Goal: Use online tool/utility: Utilize a website feature to perform a specific function

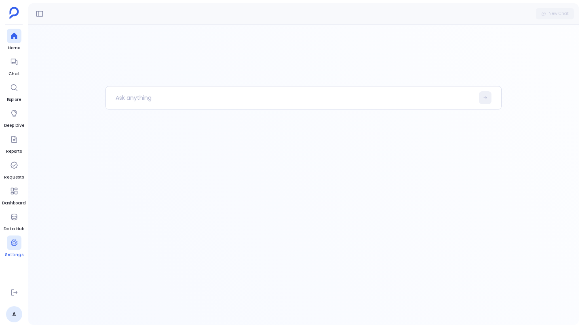
click at [17, 236] on div at bounding box center [14, 243] width 15 height 15
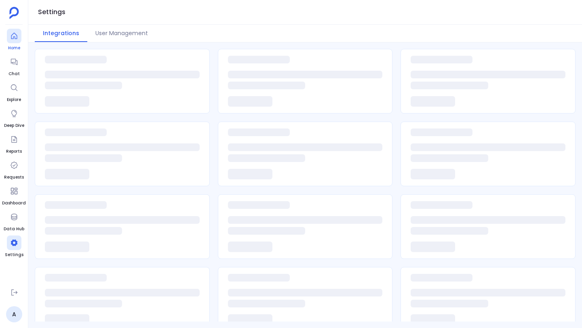
click at [8, 41] on div at bounding box center [14, 36] width 15 height 15
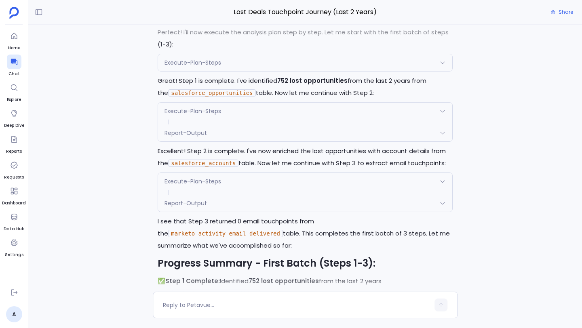
scroll to position [-5549, 0]
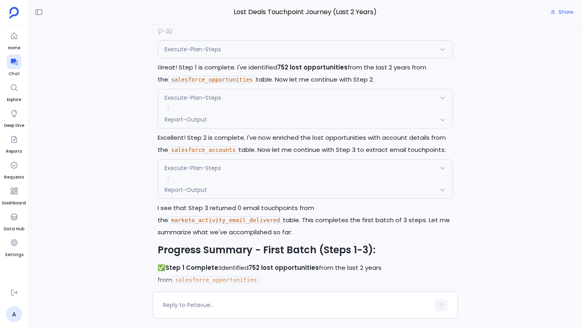
click at [201, 156] on p "Excellent! Step 2 is complete. I've now enriched the lost opportunities with ac…" at bounding box center [305, 144] width 295 height 24
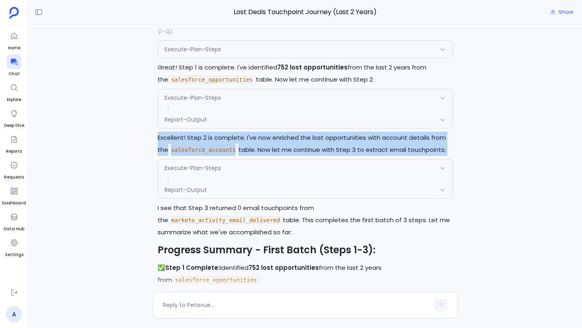
click at [201, 156] on p "Excellent! Step 2 is complete. I've now enriched the lost opportunities with ac…" at bounding box center [305, 144] width 295 height 24
click at [184, 156] on p "Excellent! Step 2 is complete. I've now enriched the lost opportunities with ac…" at bounding box center [305, 144] width 295 height 24
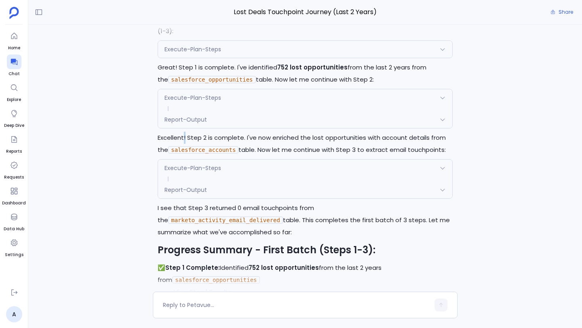
click at [184, 156] on p "Excellent! Step 2 is complete. I've now enriched the lost opportunities with ac…" at bounding box center [305, 144] width 295 height 24
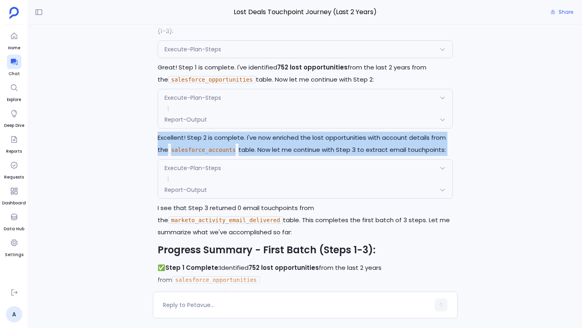
click at [184, 156] on p "Excellent! Step 2 is complete. I've now enriched the lost opportunities with ac…" at bounding box center [305, 144] width 295 height 24
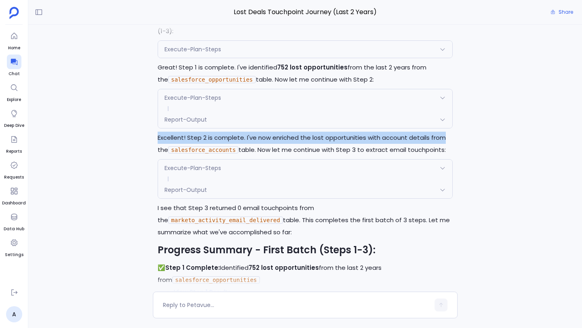
drag, startPoint x: 158, startPoint y: 156, endPoint x: 447, endPoint y: 153, distance: 288.7
click at [447, 153] on p "Excellent! Step 2 is complete. I've now enriched the lost opportunities with ac…" at bounding box center [305, 144] width 295 height 24
copy p "Excellent! Step 2 is complete. I've now enriched the lost opportunities with ac…"
drag, startPoint x: 408, startPoint y: 85, endPoint x: 448, endPoint y: 93, distance: 40.5
click at [448, 86] on p "Great! Step 1 is complete. I've identified 752 lost opportunities from the last…" at bounding box center [305, 73] width 295 height 24
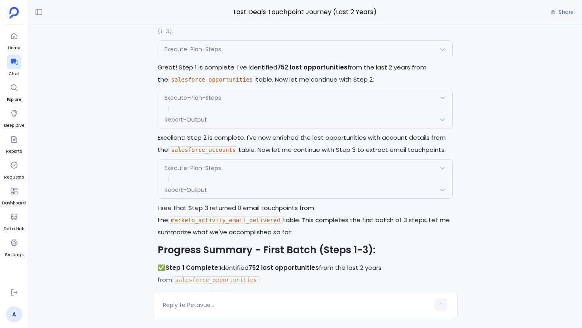
click at [429, 156] on p "Excellent! Step 2 is complete. I've now enriched the lost opportunities with ac…" at bounding box center [305, 144] width 295 height 24
drag, startPoint x: 406, startPoint y: 155, endPoint x: 167, endPoint y: 169, distance: 240.2
click at [167, 156] on p "Excellent! Step 2 is complete. I've now enriched the lost opportunities with ac…" at bounding box center [305, 144] width 295 height 24
copy p "details from the"
click at [244, 156] on p "Excellent! Step 2 is complete. I've now enriched the lost opportunities with ac…" at bounding box center [305, 144] width 295 height 24
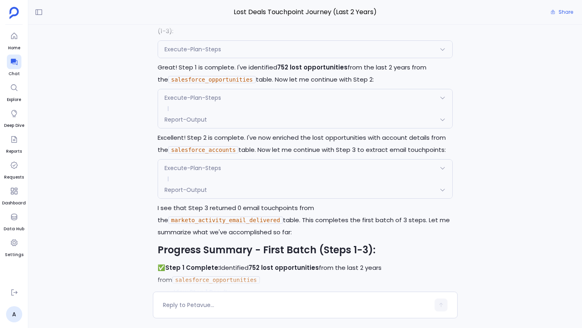
drag, startPoint x: 241, startPoint y: 168, endPoint x: 532, endPoint y: 165, distance: 291.1
click at [532, 165] on div "I'll create an executive summary artifact for the original lost deals touchpoin…" at bounding box center [305, 158] width 554 height 267
copy p "table. Now let me continue with Step 3 to extract email touchpoints:"
click at [192, 235] on p "I see that Step 3 returned 0 email touchpoints from the marketo_activity_email_…" at bounding box center [305, 220] width 295 height 36
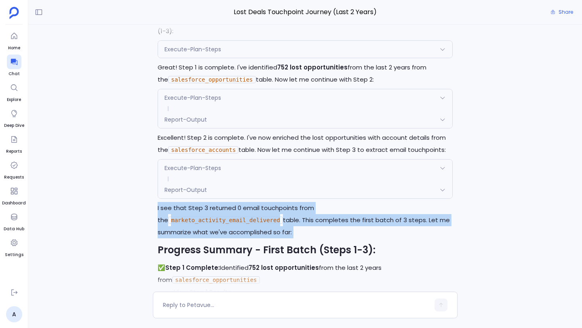
click at [192, 235] on p "I see that Step 3 returned 0 email touchpoints from the marketo_activity_email_…" at bounding box center [305, 220] width 295 height 36
copy div "I see that Step 3 returned 0 email touchpoints from the marketo_activity_email_…"
click at [196, 227] on p "I see that Step 3 returned 0 email touchpoints from the marketo_activity_email_…" at bounding box center [305, 220] width 295 height 36
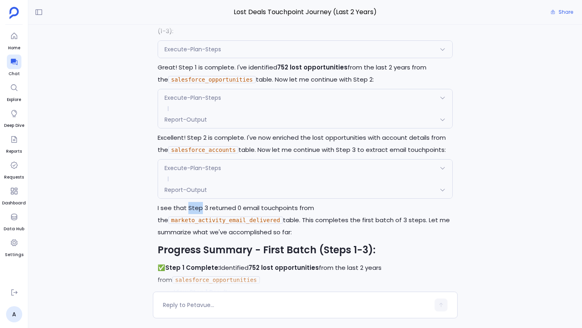
click at [196, 227] on p "I see that Step 3 returned 0 email touchpoints from the marketo_activity_email_…" at bounding box center [305, 220] width 295 height 36
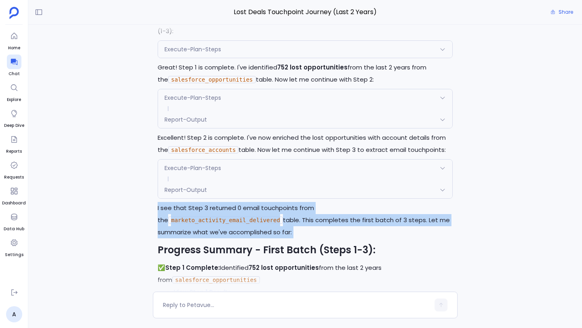
click at [196, 227] on p "I see that Step 3 returned 0 email touchpoints from the marketo_activity_email_…" at bounding box center [305, 220] width 295 height 36
click at [315, 230] on p "I see that Step 3 returned 0 email touchpoints from the marketo_activity_email_…" at bounding box center [305, 220] width 295 height 36
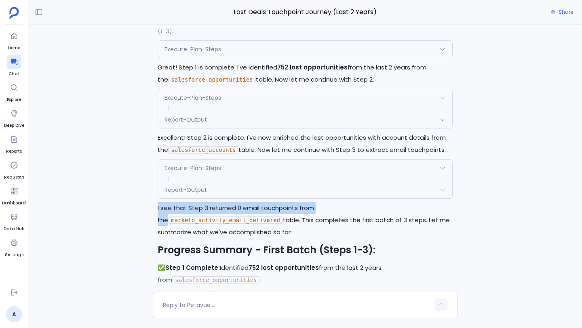
drag, startPoint x: 323, startPoint y: 228, endPoint x: 144, endPoint y: 222, distance: 178.4
click at [144, 222] on div "I'll create an executive summary artifact for the original lost deals touchpoin…" at bounding box center [305, 158] width 554 height 267
copy p "I see that Step 3 returned 0 email touchpoints from the"
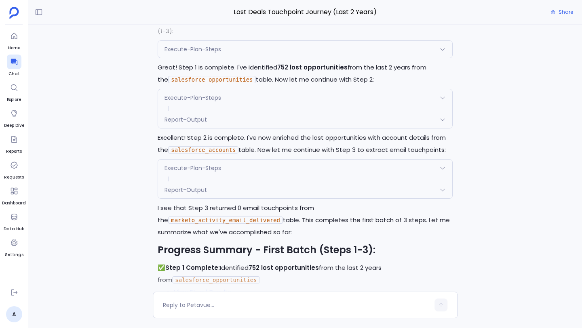
click at [283, 224] on code "marketo_activity_email_delivered" at bounding box center [225, 220] width 115 height 7
copy code "marketo_activity_email_delivered"
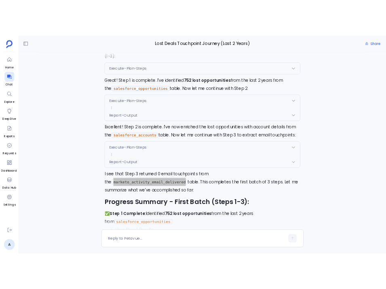
scroll to position [-5391, 0]
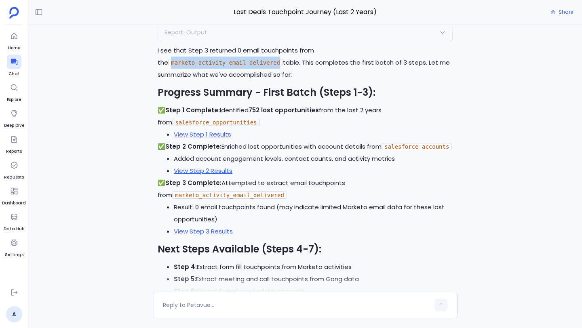
drag, startPoint x: 158, startPoint y: 79, endPoint x: 174, endPoint y: 94, distance: 22.0
click at [174, 81] on p "I see that Step 3 returned 0 email touchpoints from the marketo_activity_email_…" at bounding box center [305, 62] width 295 height 36
copy p "table. This completes the first batch of 3 steps. Let me summarize what we've a…"
click at [220, 99] on h2 "Progress Summary - First Batch (Steps 1-3):" at bounding box center [305, 93] width 295 height 14
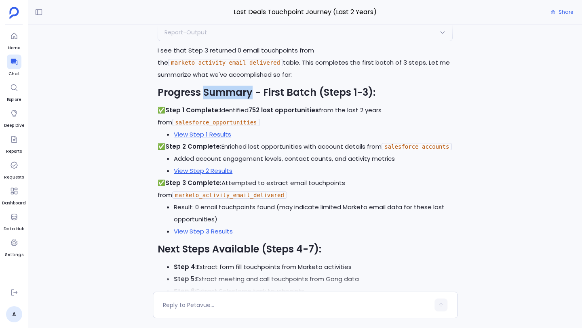
click at [220, 99] on h2 "Progress Summary - First Batch (Steps 1-3):" at bounding box center [305, 93] width 295 height 14
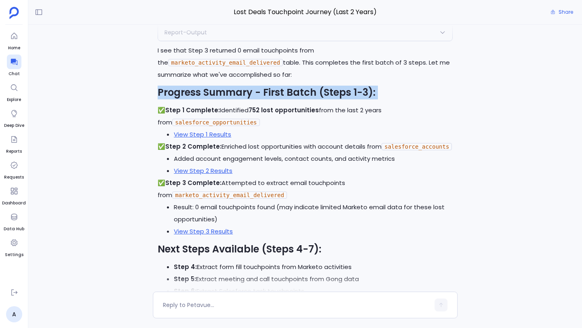
click at [220, 99] on h2 "Progress Summary - First Batch (Steps 1-3):" at bounding box center [305, 93] width 295 height 14
copy div "Progress Summary - First Batch (Steps 1-3):"
click at [268, 99] on h2 "Progress Summary - First Batch (Steps 1-3):" at bounding box center [305, 93] width 295 height 14
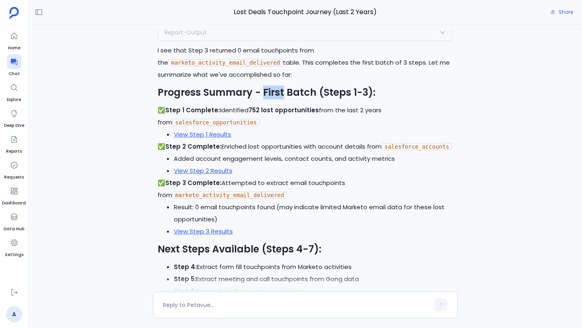
click at [268, 99] on h2 "Progress Summary - First Batch (Steps 1-3):" at bounding box center [305, 93] width 295 height 14
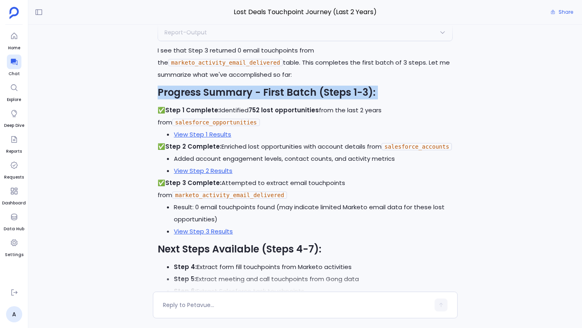
click at [268, 99] on h2 "Progress Summary - First Batch (Steps 1-3):" at bounding box center [305, 93] width 295 height 14
copy div "Progress Summary - First Batch (Steps 1-3):"
click at [204, 114] on strong "Step 1 Complete:" at bounding box center [192, 110] width 55 height 8
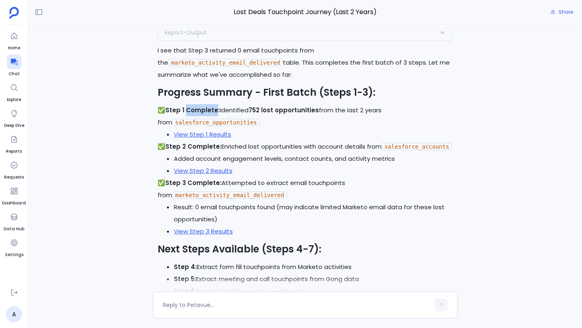
click at [204, 114] on strong "Step 1 Complete:" at bounding box center [192, 110] width 55 height 8
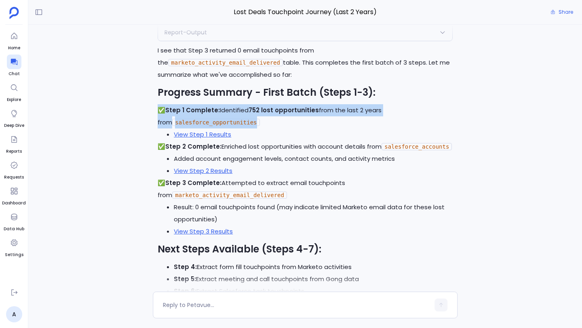
click at [204, 114] on strong "Step 1 Complete:" at bounding box center [192, 110] width 55 height 8
copy div "✅ Step 1 Complete: Identified 752 lost opportunities from the last 2 years from…"
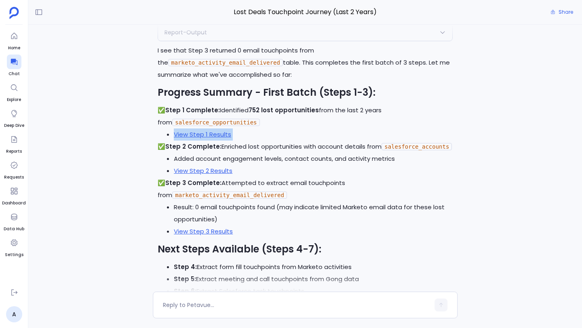
drag, startPoint x: 173, startPoint y: 151, endPoint x: 242, endPoint y: 153, distance: 69.2
click at [242, 141] on ul "View Step 1 Results" at bounding box center [305, 135] width 295 height 12
click at [201, 151] on strong "Step 2 Complete:" at bounding box center [193, 146] width 56 height 8
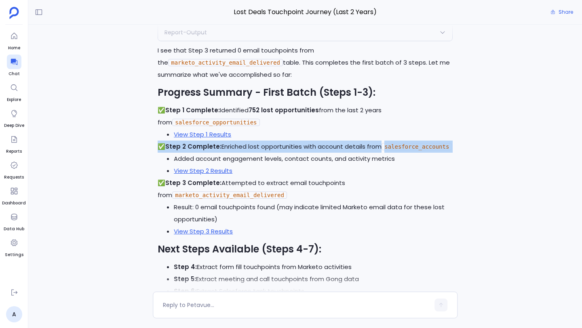
click at [201, 151] on strong "Step 2 Complete:" at bounding box center [193, 146] width 56 height 8
click at [200, 151] on strong "Step 2 Complete:" at bounding box center [193, 146] width 56 height 8
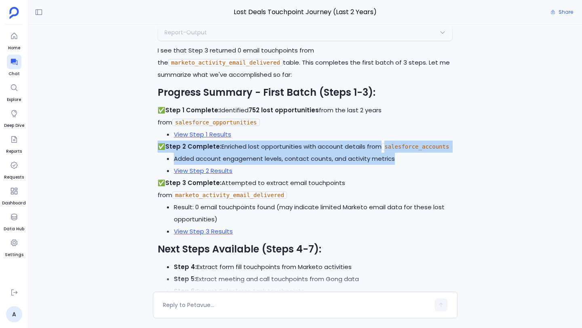
drag, startPoint x: 158, startPoint y: 164, endPoint x: 395, endPoint y: 182, distance: 237.1
click at [394, 182] on div "I see that Step 3 returned 0 email touchpoints from the marketo_activity_email_…" at bounding box center [305, 195] width 295 height 302
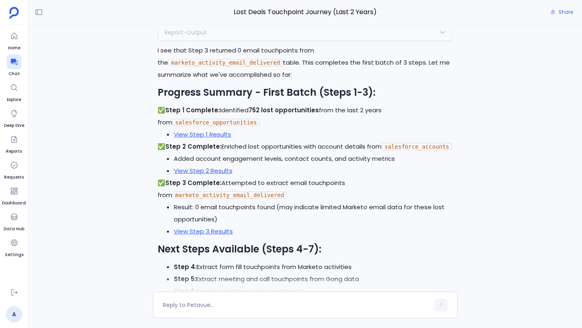
click at [164, 201] on p "✅ Step 3 Complete: Attempted to extract email touchpoints from marketo_activity…" at bounding box center [305, 189] width 295 height 24
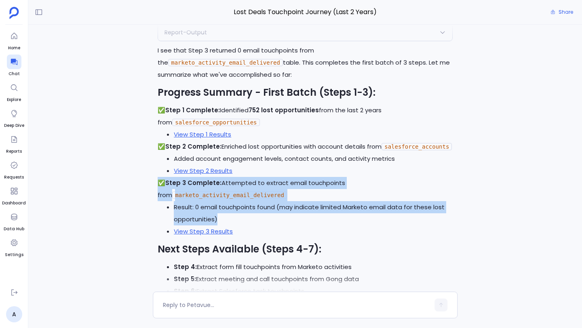
drag, startPoint x: 157, startPoint y: 201, endPoint x: 231, endPoint y: 235, distance: 81.6
click at [231, 235] on div "Perfect! I'll now execute the analysis plan step by step. Let me start with the…" at bounding box center [305, 108] width 305 height 507
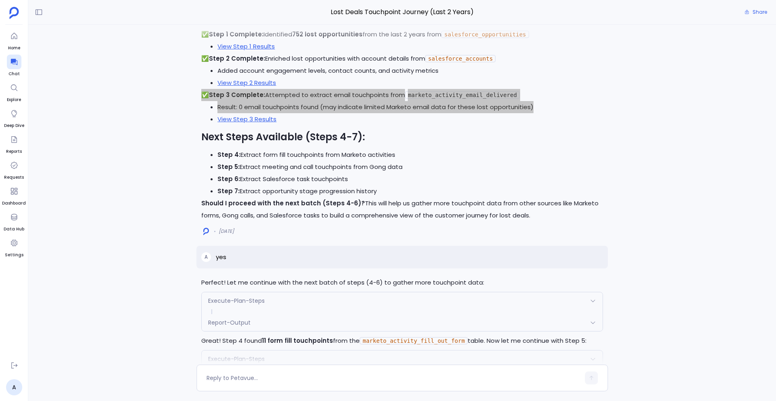
scroll to position [-4484, 0]
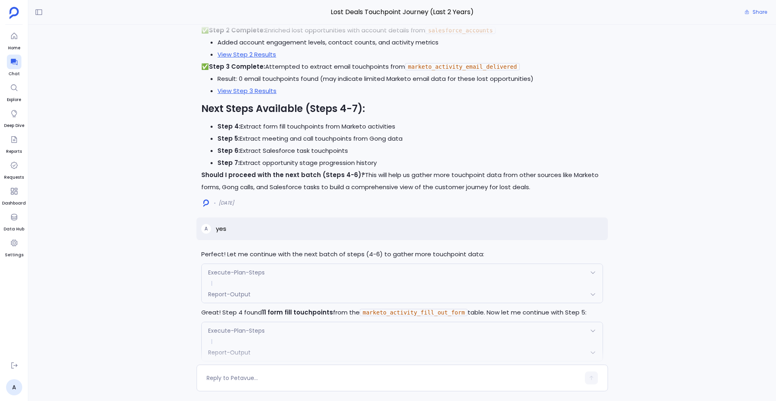
click at [240, 112] on h2 "Next Steps Available (Steps 4-7):" at bounding box center [402, 109] width 402 height 14
click at [221, 133] on li "Step 5: Extract meeting and call touchpoints from Gong data" at bounding box center [411, 139] width 386 height 12
drag, startPoint x: 218, startPoint y: 124, endPoint x: 542, endPoint y: 186, distance: 329.7
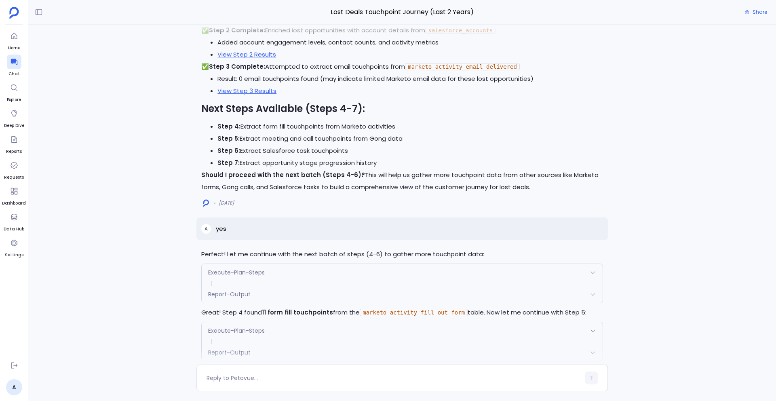
click at [543, 187] on div "I see that Step 3 returned 0 email touchpoints from the marketo_activity_email_…" at bounding box center [402, 72] width 402 height 241
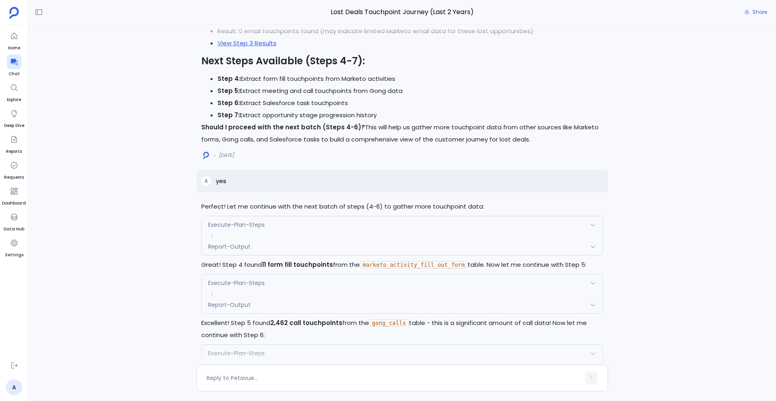
scroll to position [-4412, 0]
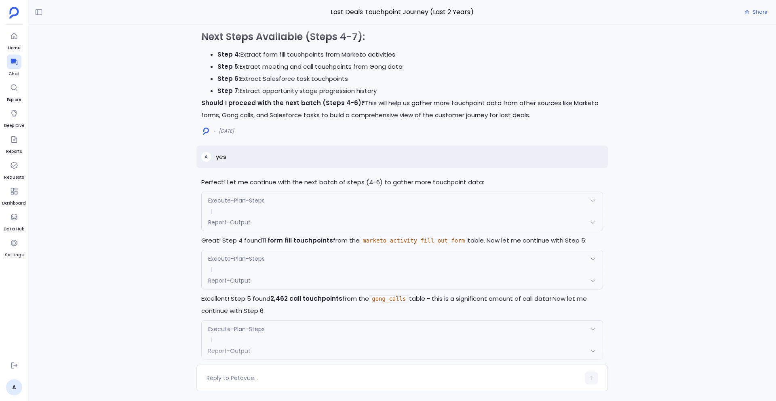
click at [263, 184] on p "Perfect! Let me continue with the next batch of steps (4-6) to gather more touc…" at bounding box center [402, 182] width 402 height 12
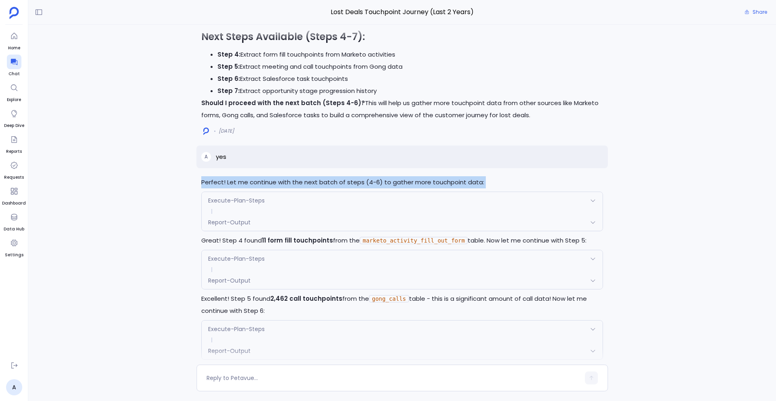
click at [263, 184] on p "Perfect! Let me continue with the next batch of steps (4-6) to gather more touc…" at bounding box center [402, 182] width 402 height 12
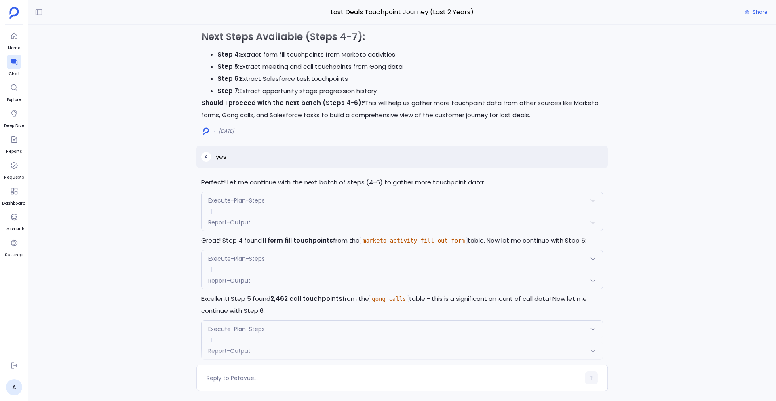
click at [226, 237] on p "Great! Step 4 found 11 form fill touchpoints from the marketo_activity_fill_out…" at bounding box center [402, 240] width 402 height 12
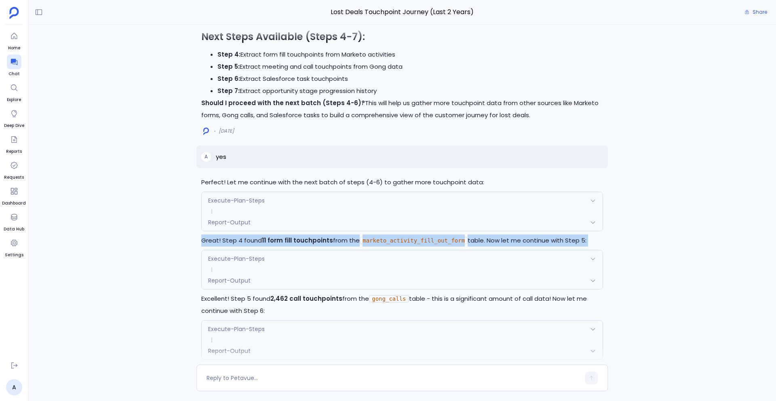
click at [226, 237] on p "Great! Step 4 found 11 form fill touchpoints from the marketo_activity_fill_out…" at bounding box center [402, 240] width 402 height 12
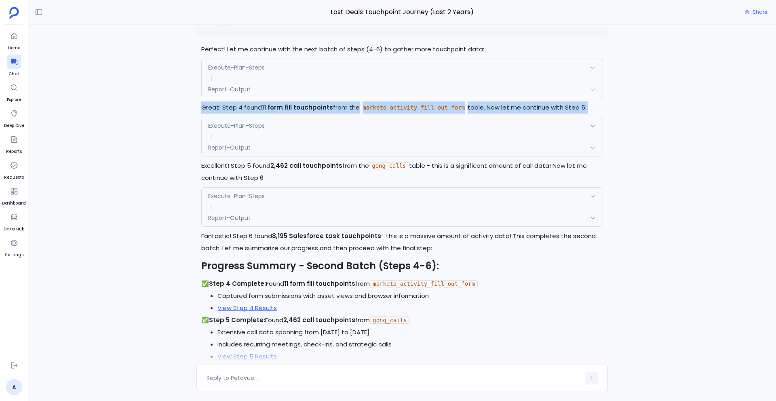
scroll to position [-4275, 0]
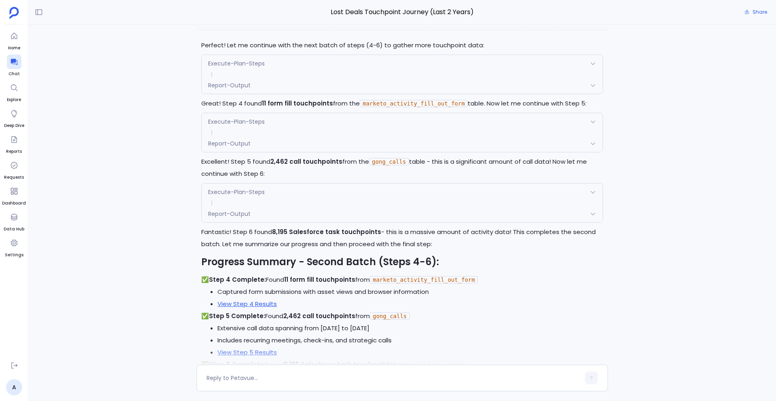
click at [241, 167] on p "Excellent! Step 5 found 2,462 call touchpoints from the gong_calls table - this…" at bounding box center [402, 168] width 402 height 24
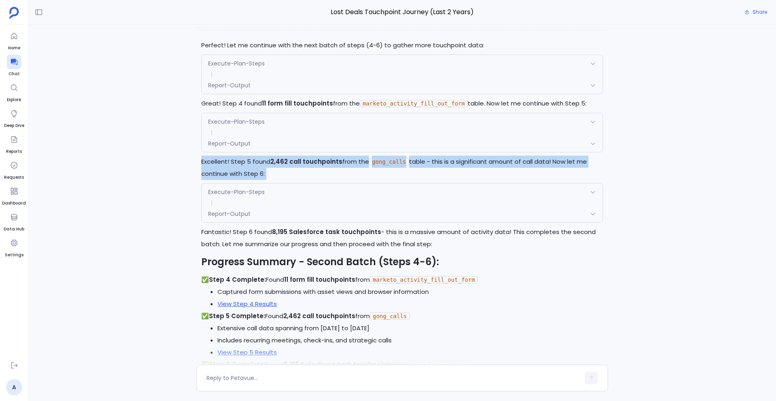
click at [241, 167] on p "Excellent! Step 5 found 2,462 call touchpoints from the gong_calls table - this…" at bounding box center [402, 168] width 402 height 24
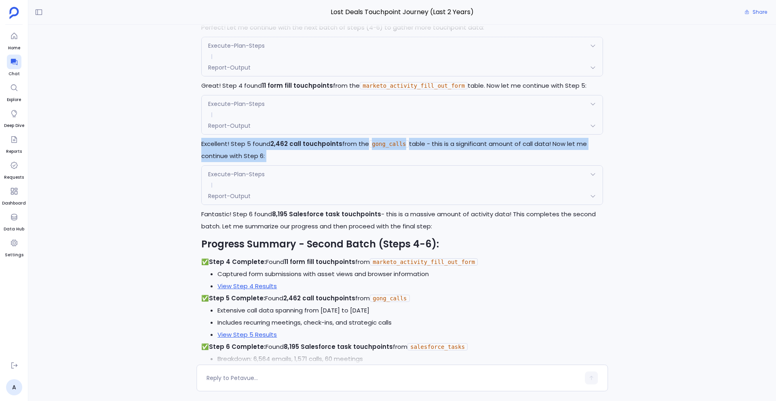
scroll to position [-4237, 0]
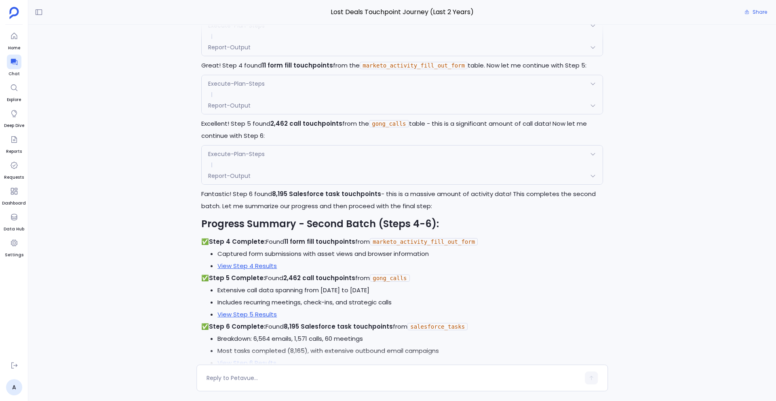
click at [217, 198] on p "Fantastic! Step 6 found 8,195 Salesforce task touchpoints - this is a massive a…" at bounding box center [402, 200] width 402 height 24
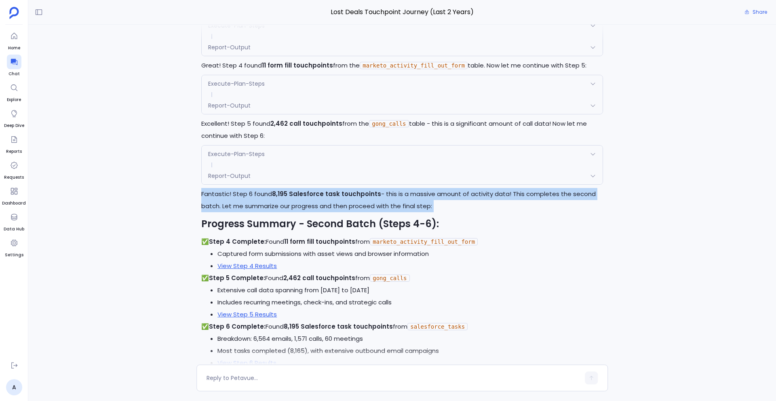
click at [217, 198] on p "Fantastic! Step 6 found 8,195 Salesforce task touchpoints - this is a massive a…" at bounding box center [402, 200] width 402 height 24
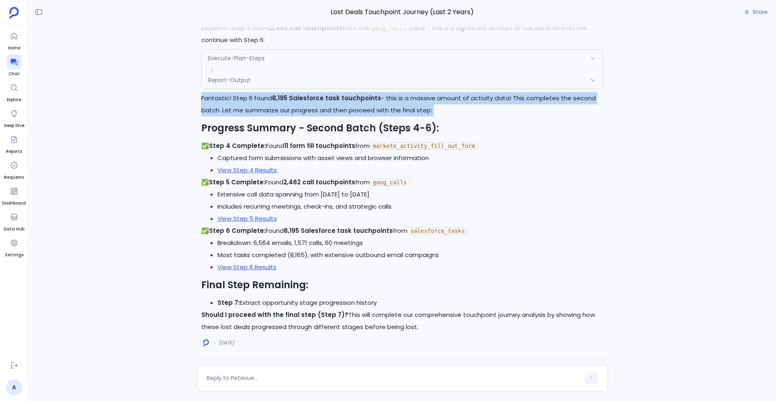
scroll to position [-4115, 0]
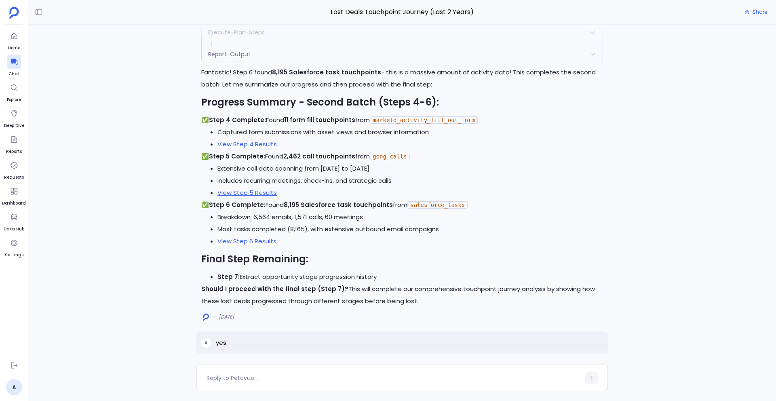
click at [230, 100] on h2 "Progress Summary - Second Batch (Steps 4-6):" at bounding box center [402, 102] width 402 height 14
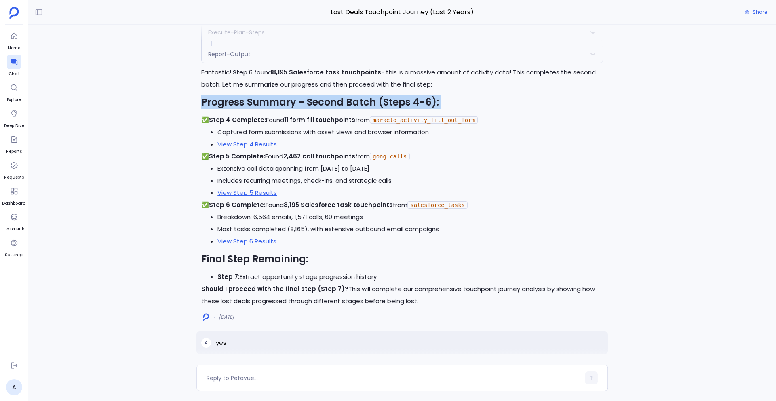
click at [230, 100] on h2 "Progress Summary - Second Batch (Steps 4-6):" at bounding box center [402, 102] width 402 height 14
click at [256, 103] on h2 "Progress Summary - Second Batch (Steps 4-6):" at bounding box center [402, 102] width 402 height 14
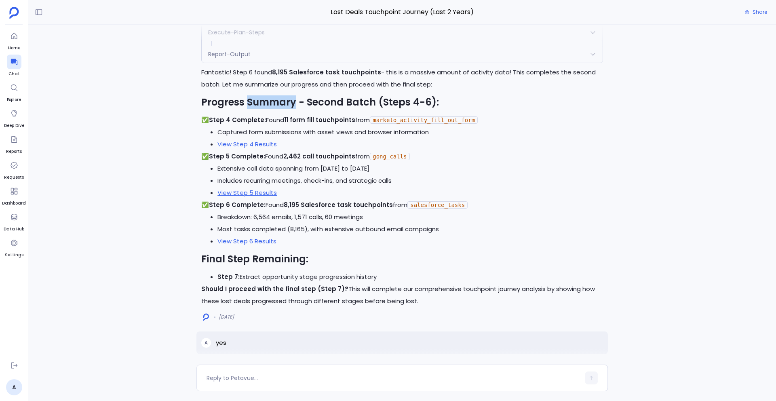
click at [256, 103] on h2 "Progress Summary - Second Batch (Steps 4-6):" at bounding box center [402, 102] width 402 height 14
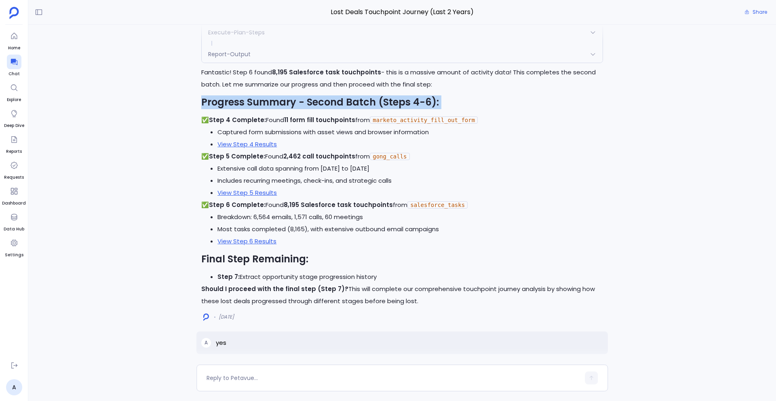
click at [256, 103] on h2 "Progress Summary - Second Batch (Steps 4-6):" at bounding box center [402, 102] width 402 height 14
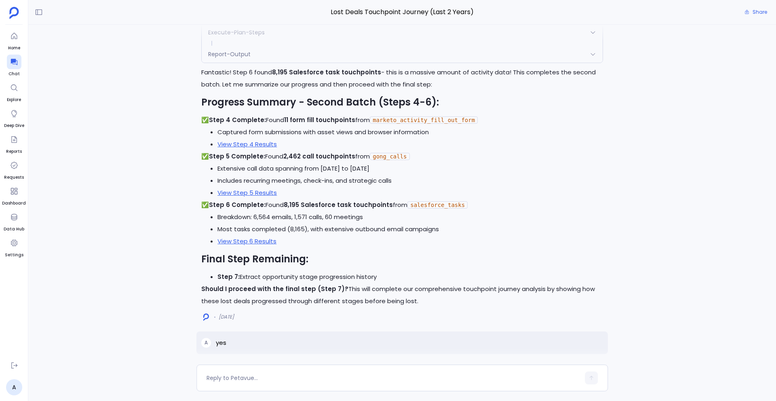
click at [250, 119] on strong "Step 4 Complete:" at bounding box center [237, 120] width 57 height 8
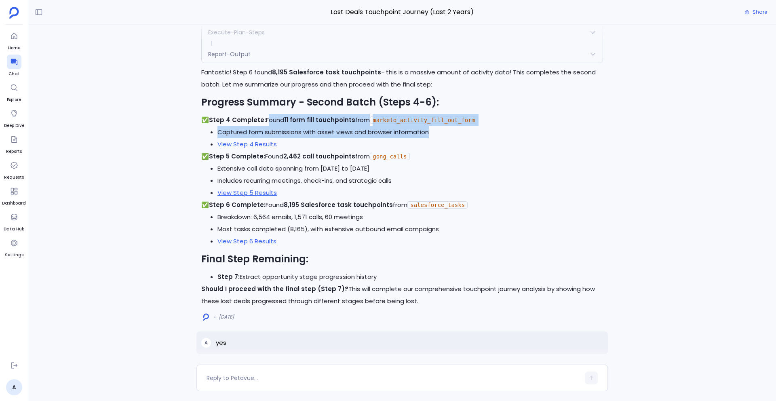
drag, startPoint x: 266, startPoint y: 120, endPoint x: 446, endPoint y: 137, distance: 181.2
click at [446, 137] on div "Fantastic! Step 6 found 8,195 Salesforce task touchpoints - this is a massive a…" at bounding box center [402, 186] width 402 height 241
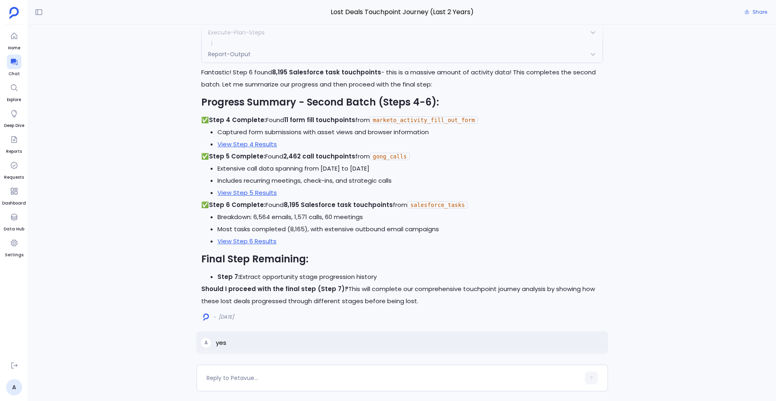
click at [256, 160] on strong "Step 5 Complete:" at bounding box center [237, 156] width 56 height 8
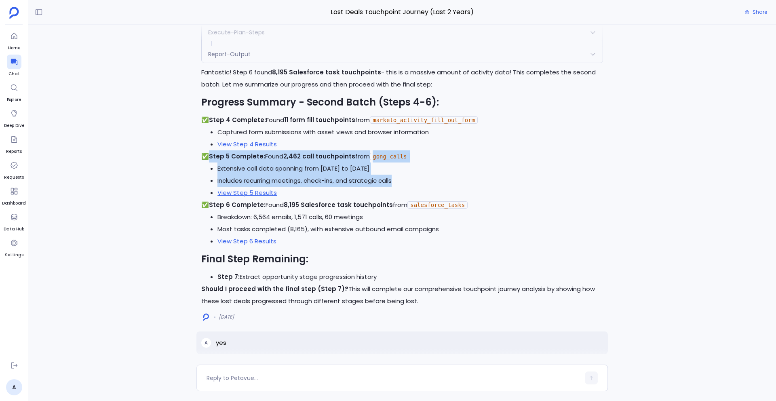
drag, startPoint x: 211, startPoint y: 157, endPoint x: 399, endPoint y: 178, distance: 189.2
click at [399, 178] on div "Fantastic! Step 6 found 8,195 Salesforce task touchpoints - this is a massive a…" at bounding box center [402, 186] width 402 height 241
click at [264, 166] on li "Extensive call data spanning from April 2023 to July 2024" at bounding box center [411, 169] width 386 height 12
drag, startPoint x: 266, startPoint y: 155, endPoint x: 426, endPoint y: 173, distance: 161.1
click at [426, 173] on div "Fantastic! Step 6 found 8,195 Salesforce task touchpoints - this is a massive a…" at bounding box center [402, 186] width 402 height 241
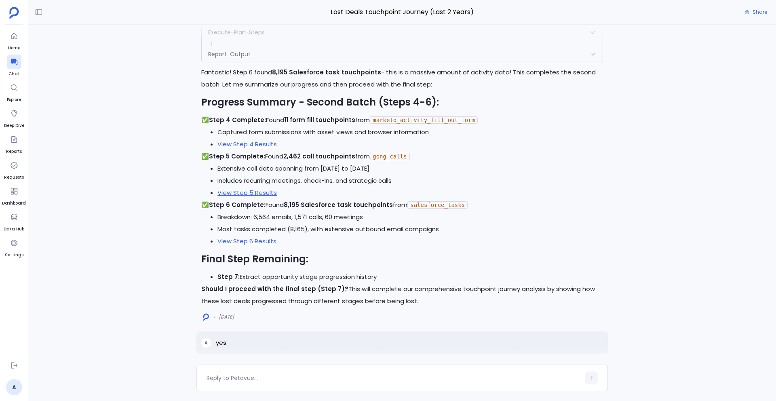
click at [250, 209] on strong "Step 6 Complete:" at bounding box center [237, 205] width 57 height 8
click at [219, 204] on strong "Step 6 Complete:" at bounding box center [237, 205] width 57 height 8
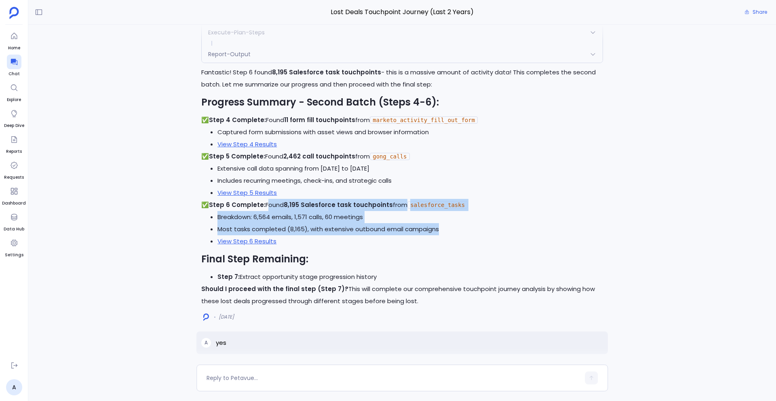
drag, startPoint x: 265, startPoint y: 205, endPoint x: 450, endPoint y: 234, distance: 186.7
click at [450, 234] on div "Fantastic! Step 6 found 8,195 Salesforce task touchpoints - this is a massive a…" at bounding box center [402, 186] width 402 height 241
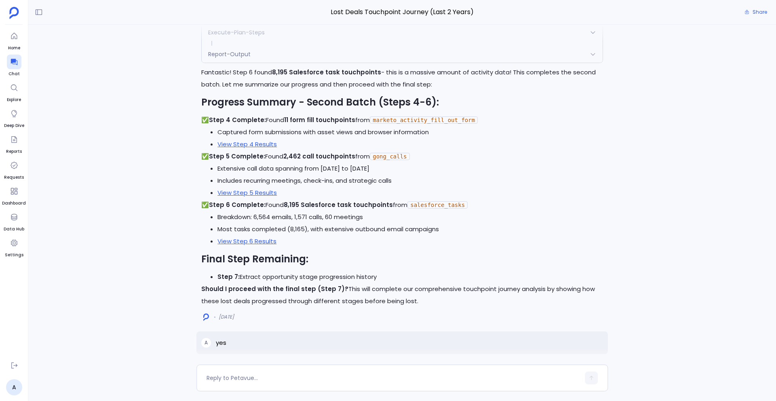
click at [224, 258] on h2 "Final Step Remaining:" at bounding box center [402, 259] width 402 height 14
click at [206, 261] on h2 "Final Step Remaining:" at bounding box center [402, 259] width 402 height 14
drag, startPoint x: 202, startPoint y: 256, endPoint x: 414, endPoint y: 303, distance: 217.3
click at [414, 304] on div "Fantastic! Step 6 found 8,195 Salesforce task touchpoints - this is a massive a…" at bounding box center [402, 186] width 402 height 241
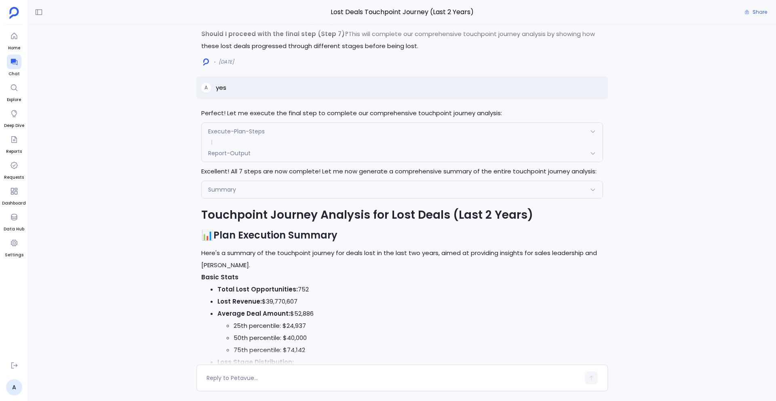
scroll to position [-3888, 0]
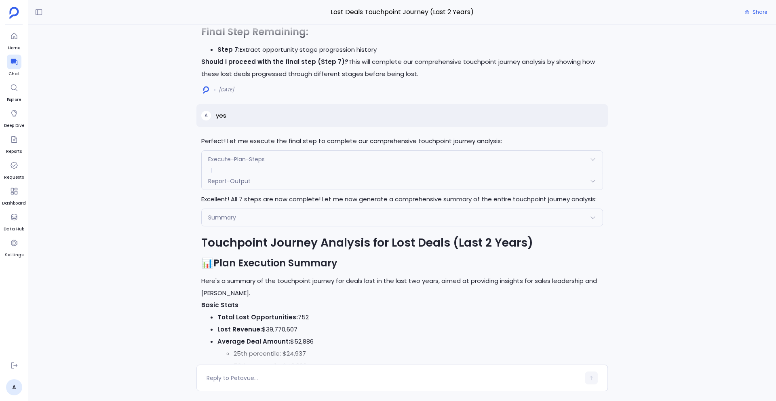
click at [268, 196] on p "Excellent! All 7 steps are now complete! Let me now generate a comprehensive su…" at bounding box center [402, 199] width 402 height 12
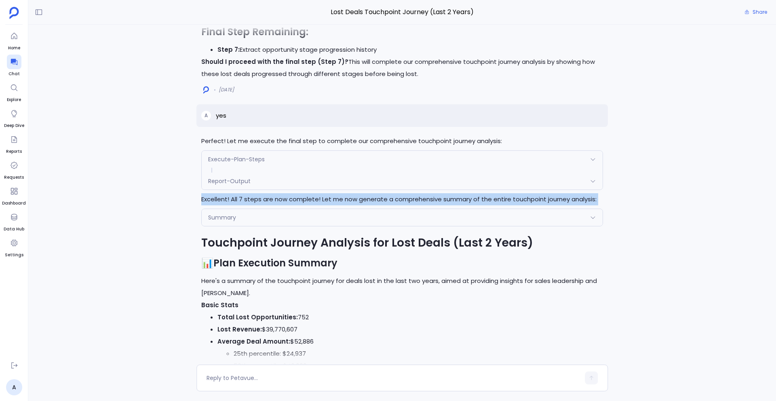
click at [268, 196] on p "Excellent! All 7 steps are now complete! Let me now generate a comprehensive su…" at bounding box center [402, 199] width 402 height 12
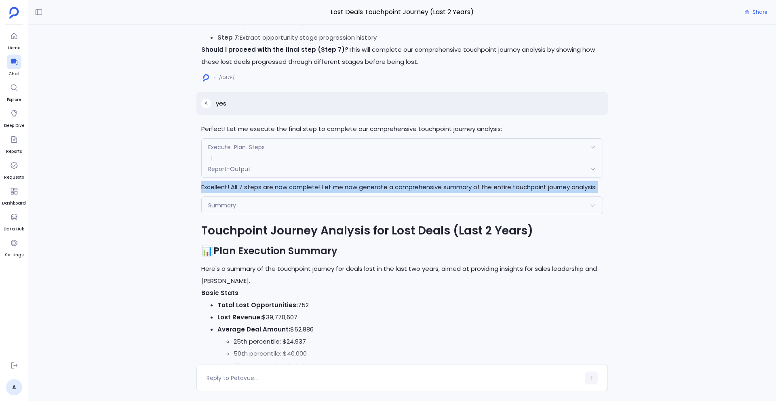
scroll to position [-3917, 0]
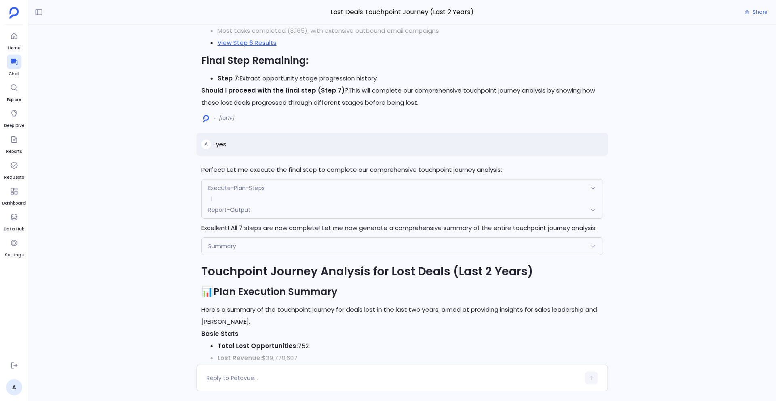
click at [257, 270] on h1 "Touchpoint Journey Analysis for Lost Deals (Last 2 Years)" at bounding box center [402, 271] width 402 height 15
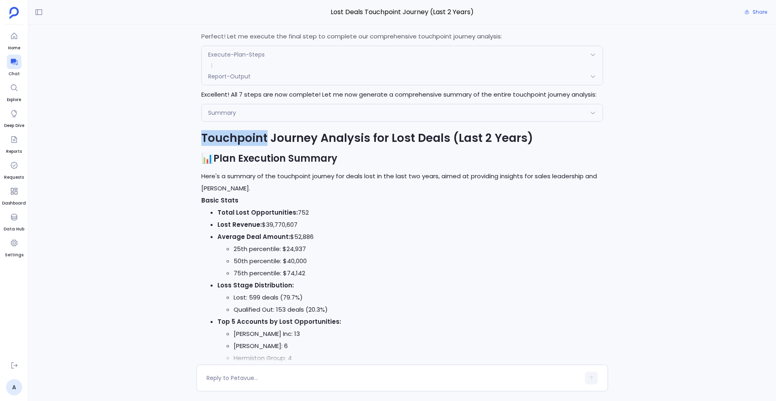
scroll to position [-3803, 0]
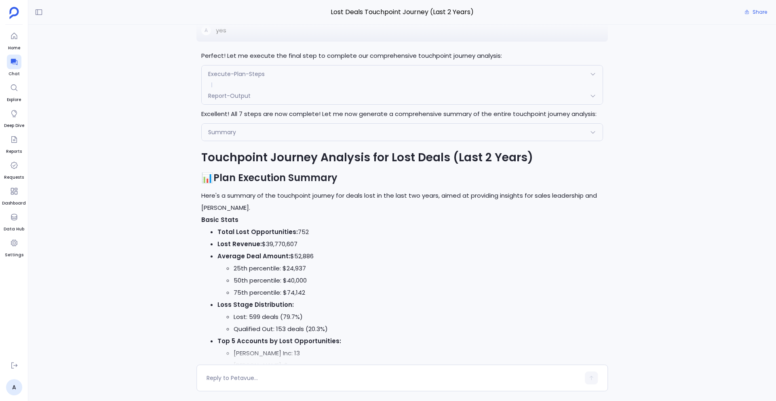
click at [303, 152] on h1 "Touchpoint Journey Analysis for Lost Deals (Last 2 Years)" at bounding box center [402, 157] width 402 height 15
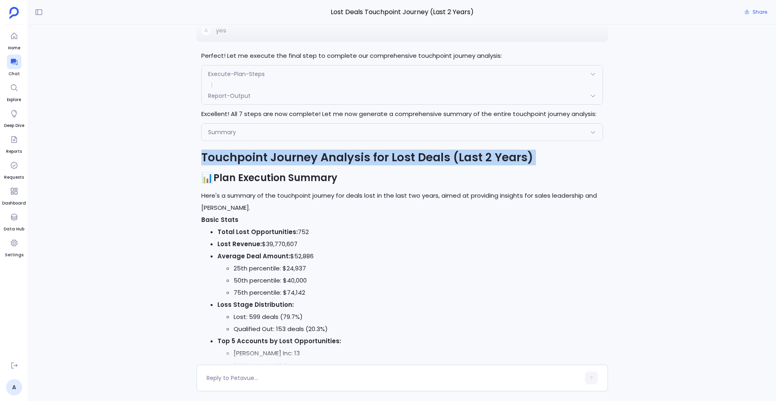
click at [303, 152] on h1 "Touchpoint Journey Analysis for Lost Deals (Last 2 Years)" at bounding box center [402, 157] width 402 height 15
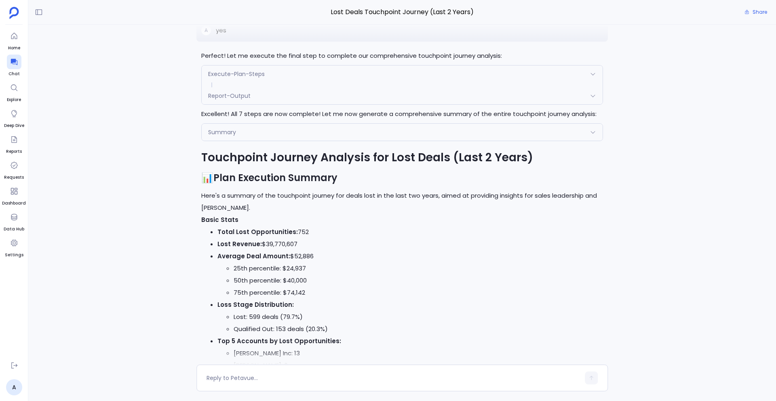
click at [277, 183] on strong "Plan Execution Summary" at bounding box center [275, 177] width 124 height 13
click at [219, 195] on p "Here's a summary of the touchpoint journey for deals lost in the last two years…" at bounding box center [402, 202] width 402 height 24
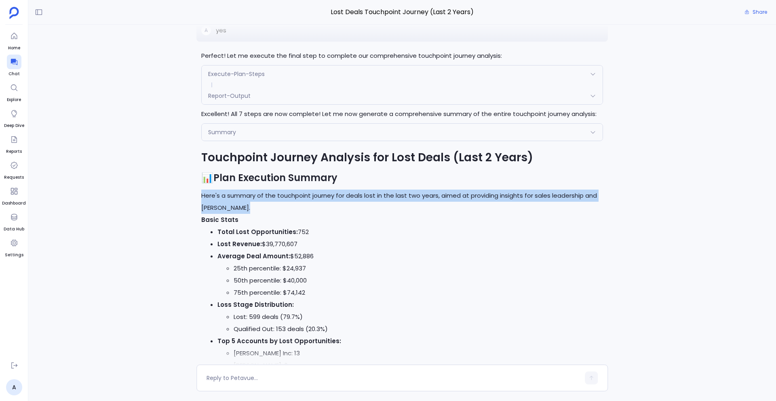
click at [219, 195] on p "Here's a summary of the touchpoint journey for deals lost in the last two years…" at bounding box center [402, 202] width 402 height 24
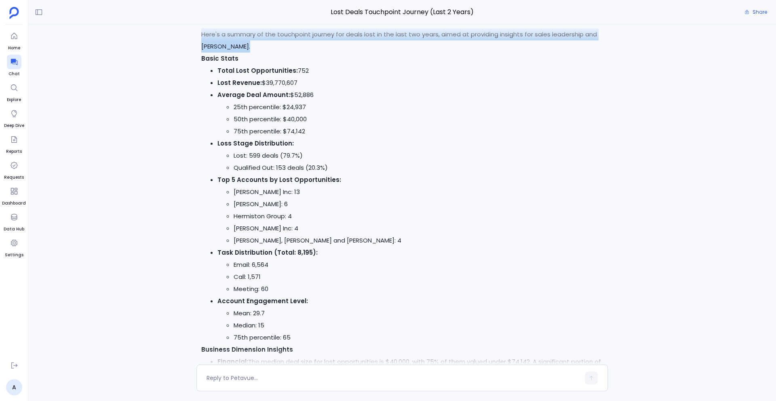
scroll to position [-3659, 0]
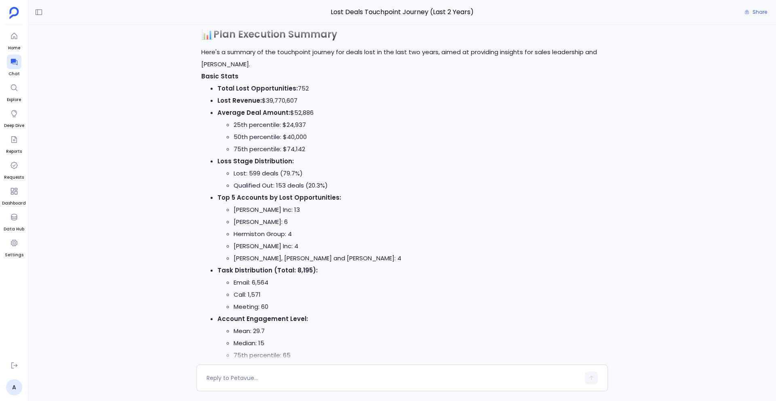
click at [211, 76] on strong "Basic Stats" at bounding box center [219, 76] width 37 height 8
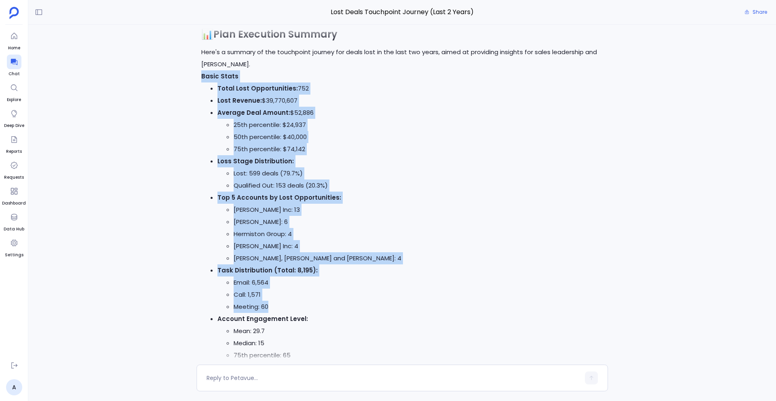
drag, startPoint x: 202, startPoint y: 75, endPoint x: 311, endPoint y: 308, distance: 257.6
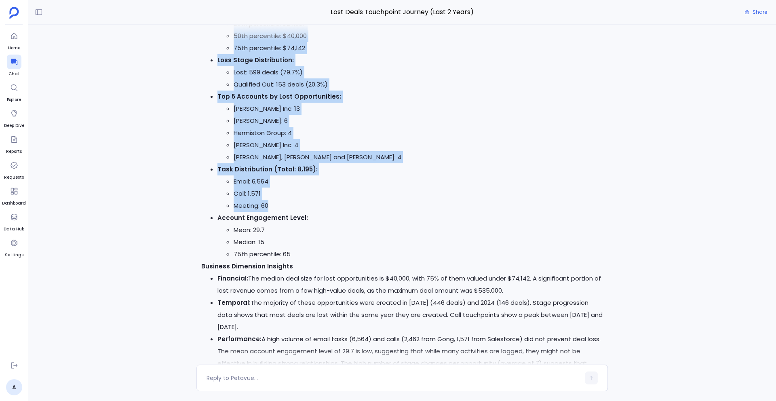
scroll to position [-3510, 0]
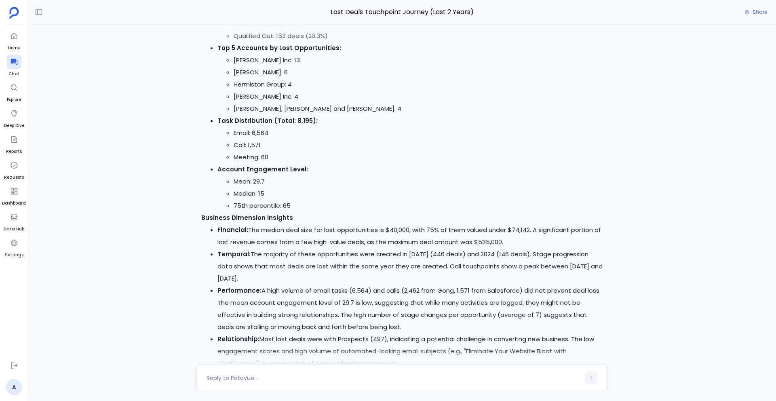
click at [298, 207] on li "75th percentile: 65" at bounding box center [419, 206] width 370 height 12
drag, startPoint x: 287, startPoint y: 205, endPoint x: 220, endPoint y: 169, distance: 75.4
click at [220, 169] on li "Account Engagement Level: Mean: 29.7 Median: 15 75th percentile: 65" at bounding box center [411, 187] width 386 height 49
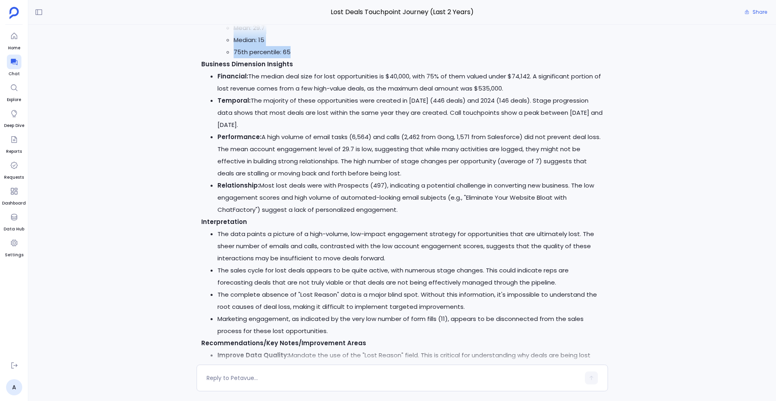
scroll to position [-3353, 0]
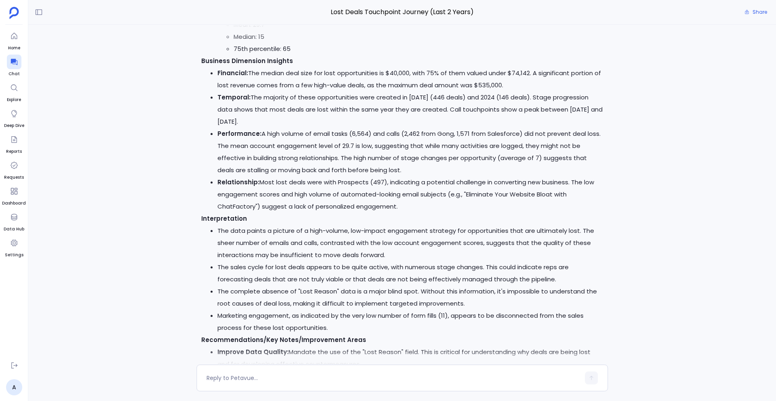
click at [203, 55] on p "Business Dimension Insights" at bounding box center [402, 61] width 402 height 12
drag, startPoint x: 202, startPoint y: 60, endPoint x: 438, endPoint y: 202, distance: 275.3
click at [438, 202] on div "Touchpoint Journey Analysis for Lost Deals (Last 2 Years) 📊 Plan Execution Summ…" at bounding box center [402, 294] width 402 height 1188
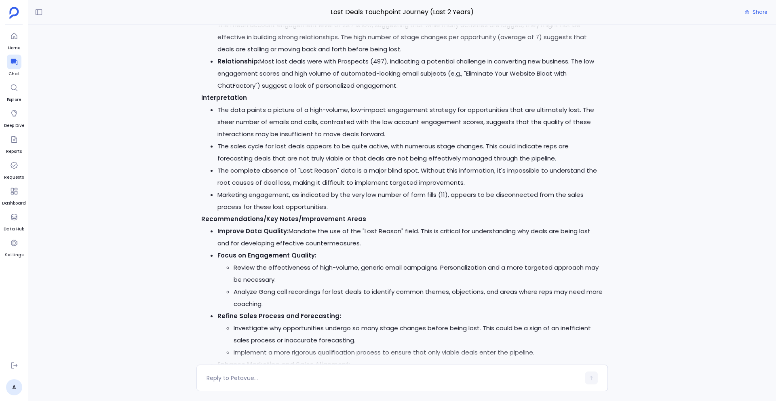
scroll to position [-3256, 0]
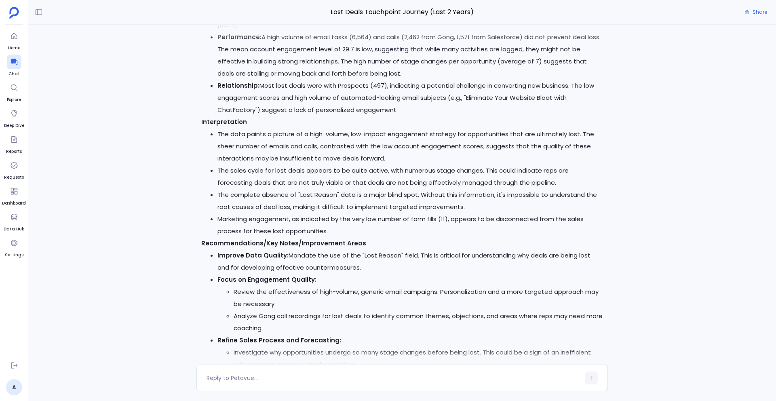
click at [208, 118] on strong "Interpretation" at bounding box center [224, 122] width 46 height 8
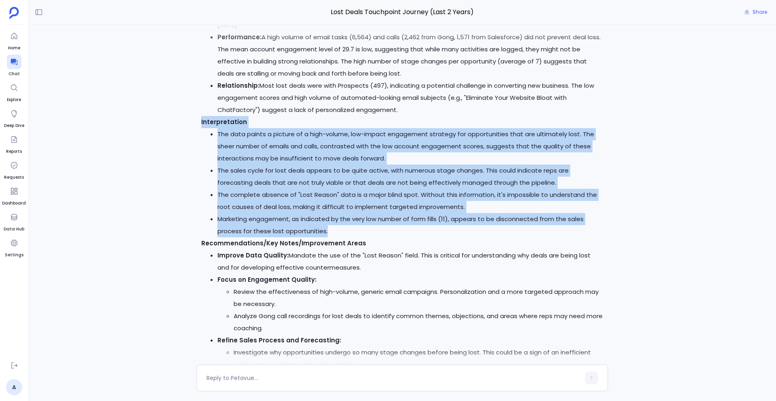
drag, startPoint x: 200, startPoint y: 120, endPoint x: 387, endPoint y: 226, distance: 214.4
click at [387, 226] on div "Perfect! Let me execute the final step to complete our comprehensive touchpoint…" at bounding box center [402, 155] width 412 height 1305
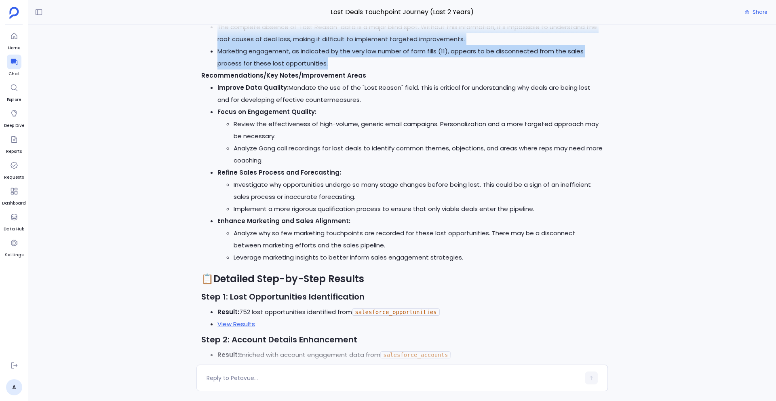
scroll to position [-3108, 0]
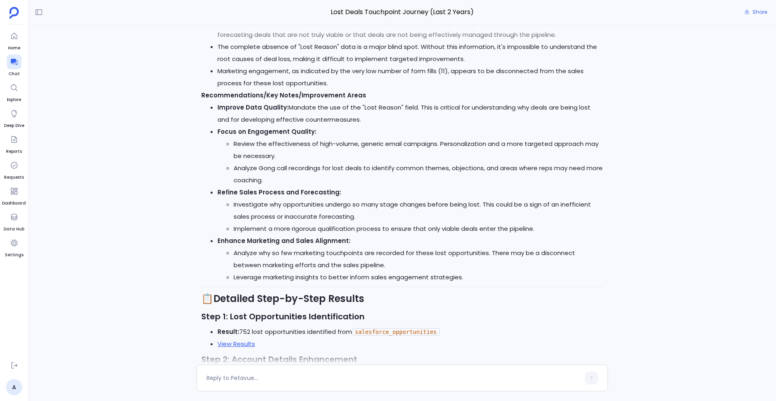
click at [224, 110] on strong "Improve Data Quality:" at bounding box center [253, 107] width 71 height 8
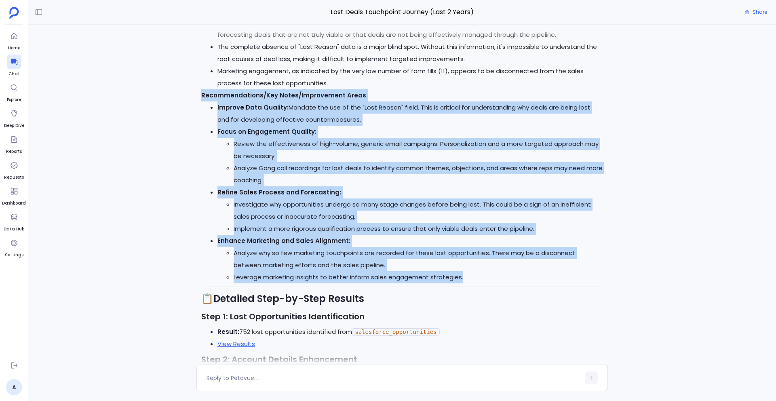
drag, startPoint x: 201, startPoint y: 94, endPoint x: 477, endPoint y: 277, distance: 331.7
click at [477, 277] on div "Touchpoint Journey Analysis for Lost Deals (Last 2 Years) 📊 Plan Execution Summ…" at bounding box center [402, 49] width 402 height 1188
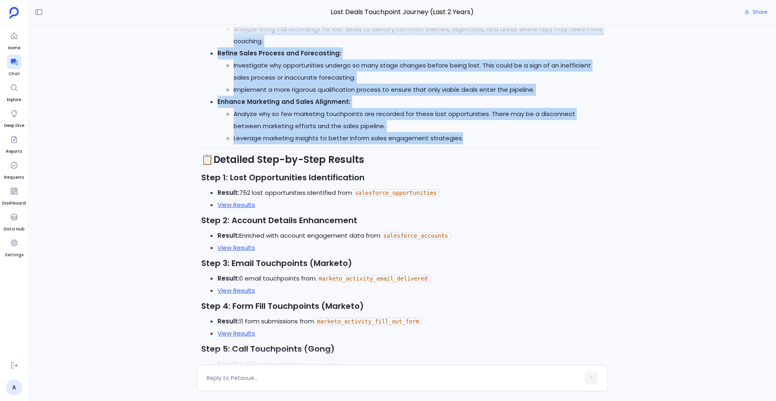
scroll to position [-2901, 0]
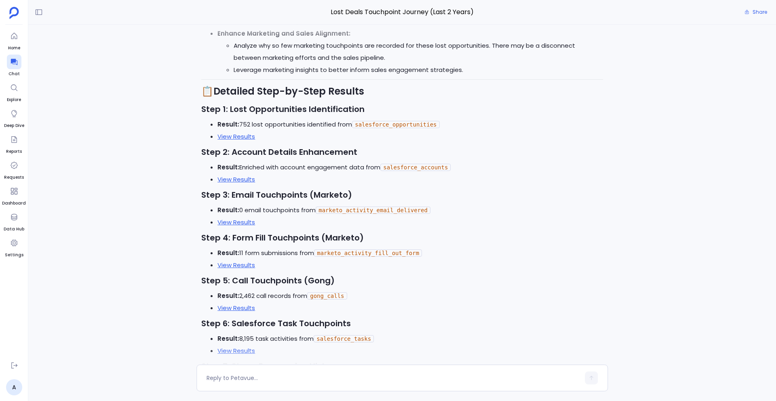
click at [231, 103] on h3 "Step 1: Lost Opportunities Identification" at bounding box center [402, 109] width 402 height 12
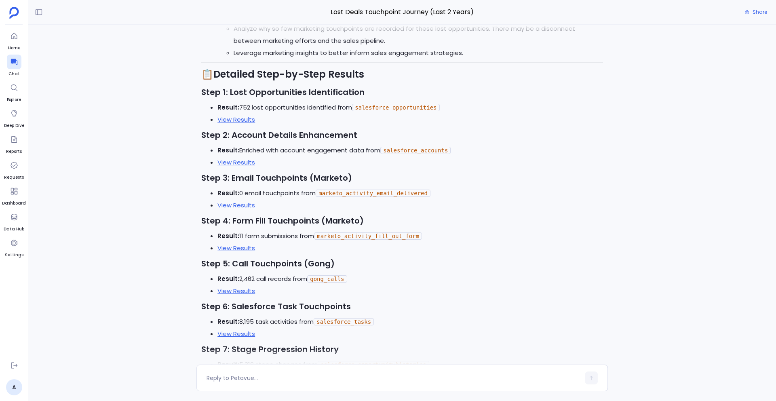
scroll to position [-2881, 0]
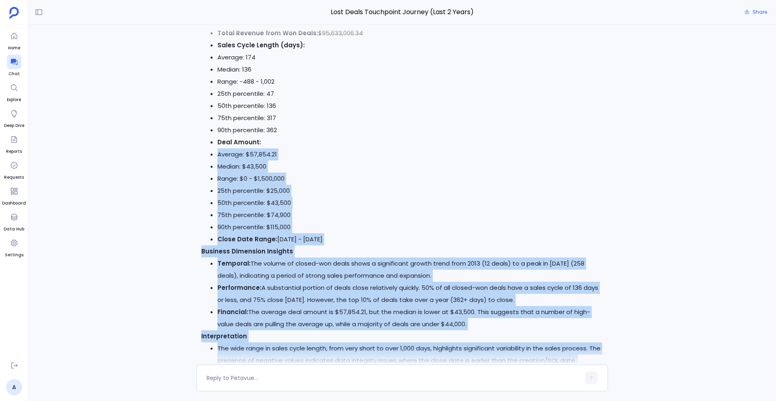
drag, startPoint x: 202, startPoint y: 66, endPoint x: 401, endPoint y: 125, distance: 207.4
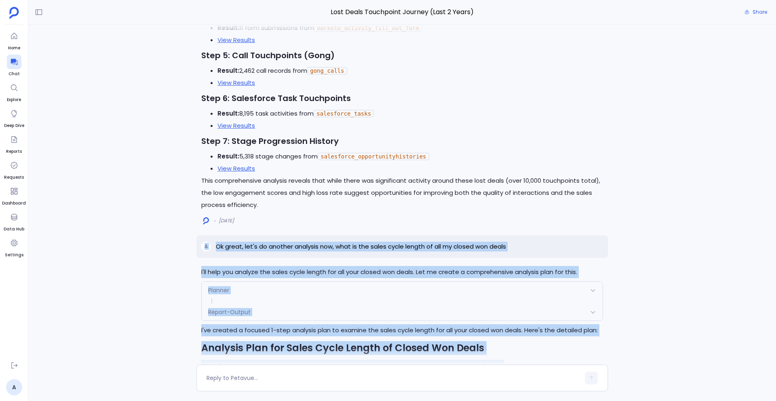
scroll to position [-2698, 0]
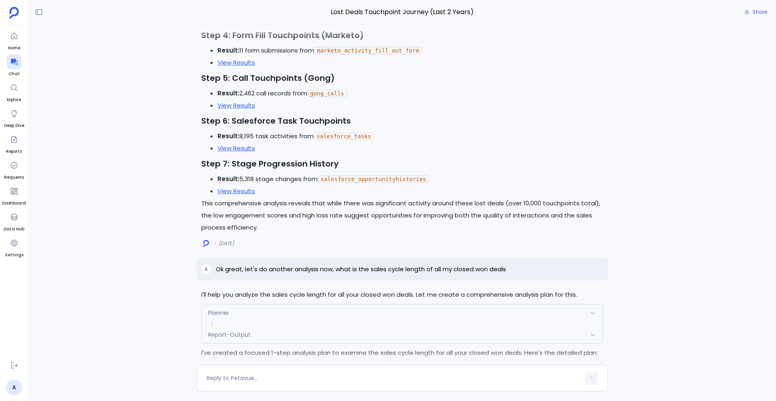
click at [362, 167] on h3 "Step 7: Stage Progression History" at bounding box center [402, 164] width 402 height 12
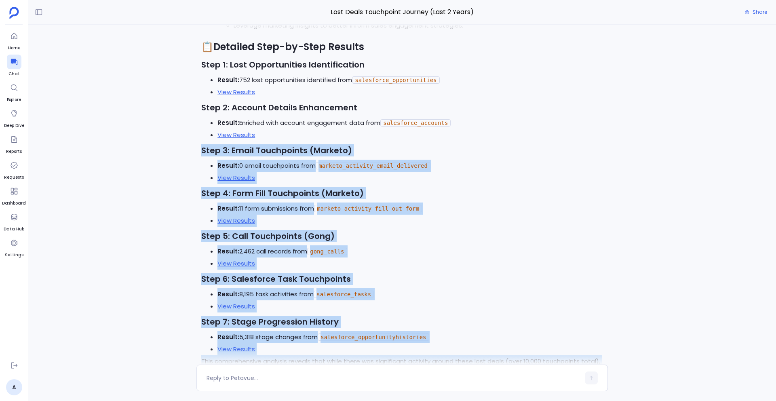
scroll to position [-2879, 0]
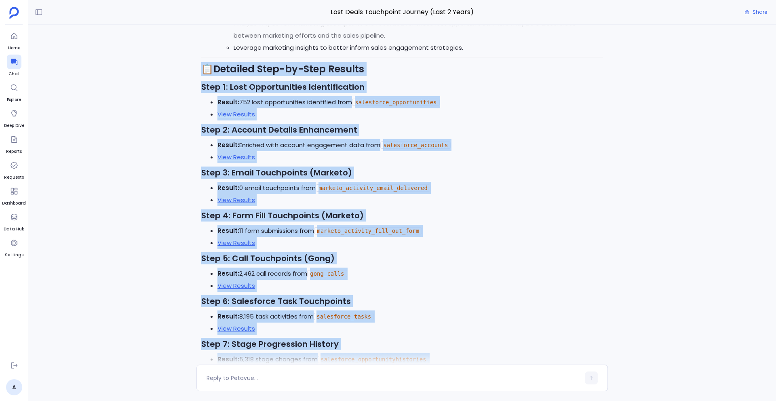
drag, startPoint x: 264, startPoint y: 329, endPoint x: 200, endPoint y: 67, distance: 270.1
click at [302, 67] on strong "Detailed Step-by-Step Results" at bounding box center [288, 68] width 151 height 13
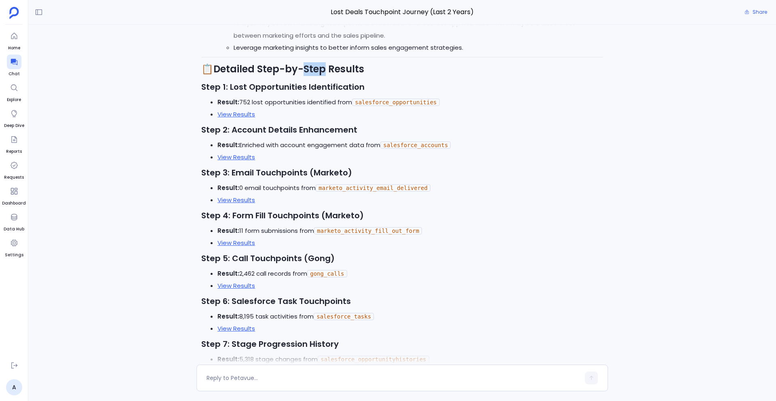
click at [302, 67] on strong "Detailed Step-by-Step Results" at bounding box center [288, 68] width 151 height 13
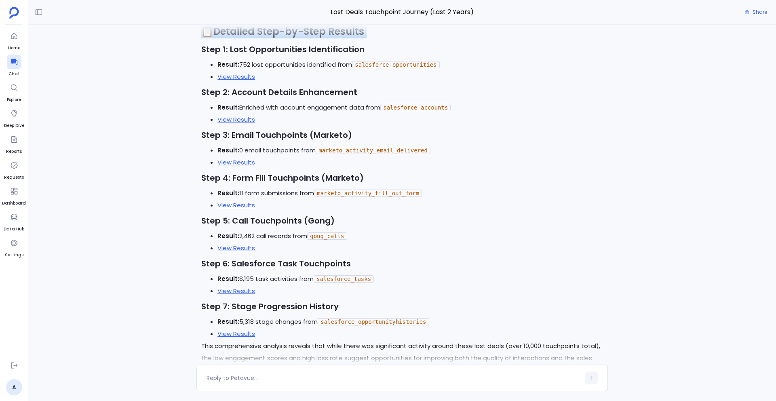
scroll to position [-2870, 0]
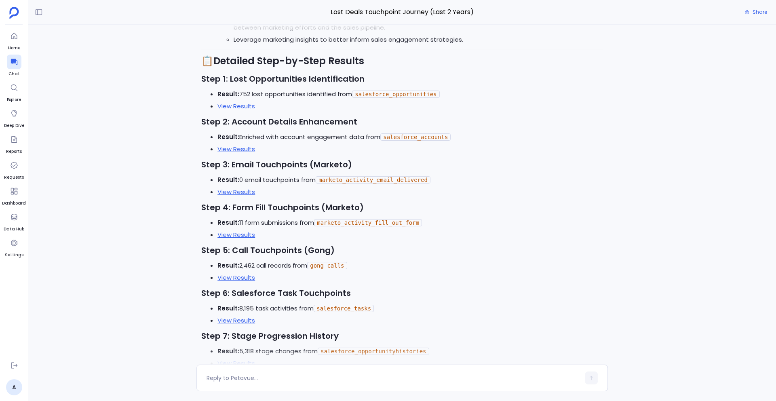
click at [241, 78] on h3 "Step 1: Lost Opportunities Identification" at bounding box center [402, 79] width 402 height 12
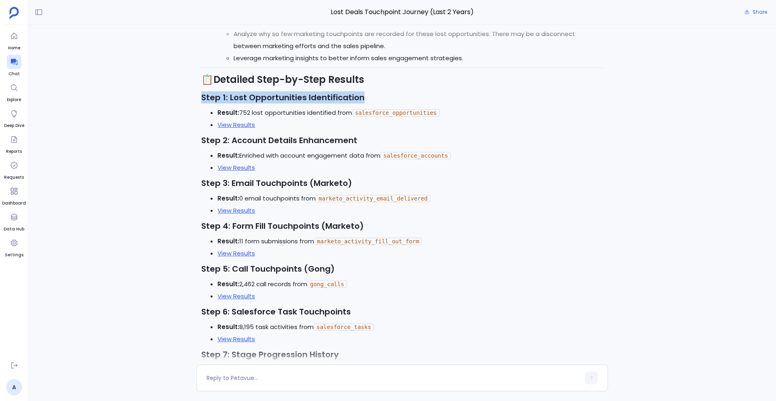
scroll to position [-2889, 0]
click at [219, 111] on strong "Result:" at bounding box center [229, 113] width 22 height 8
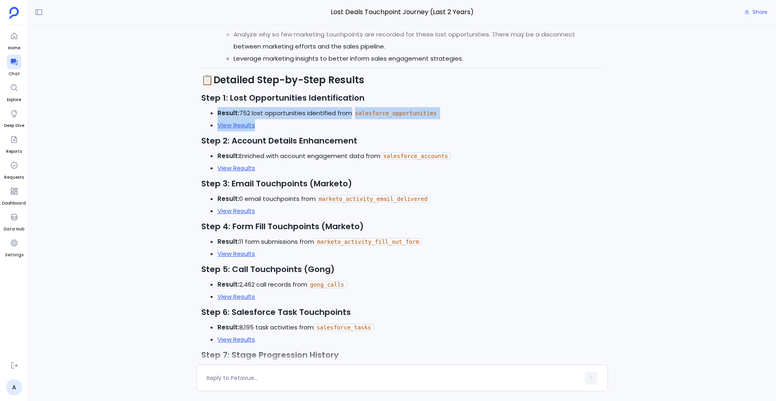
drag, startPoint x: 218, startPoint y: 111, endPoint x: 262, endPoint y: 131, distance: 48.7
click at [262, 131] on ul "Result: 752 lost opportunities identified from salesforce_opportunities View Re…" at bounding box center [402, 119] width 402 height 24
click at [237, 99] on h3 "Step 1: Lost Opportunities Identification" at bounding box center [402, 98] width 402 height 12
drag, startPoint x: 218, startPoint y: 111, endPoint x: 268, endPoint y: 128, distance: 52.9
click at [268, 128] on ul "Result: 752 lost opportunities identified from salesforce_opportunities View Re…" at bounding box center [402, 119] width 402 height 24
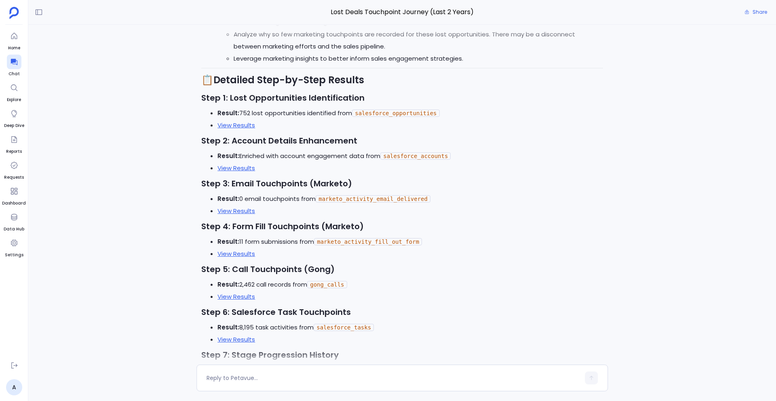
click at [216, 112] on ul "Result: 752 lost opportunities identified from salesforce_opportunities View Re…" at bounding box center [402, 119] width 402 height 24
drag, startPoint x: 218, startPoint y: 110, endPoint x: 266, endPoint y: 128, distance: 52.0
click at [266, 128] on ul "Result: 752 lost opportunities identified from salesforce_opportunities View Re…" at bounding box center [402, 119] width 402 height 24
click at [243, 136] on h3 "Step 2: Account Details Enhancement" at bounding box center [402, 141] width 402 height 12
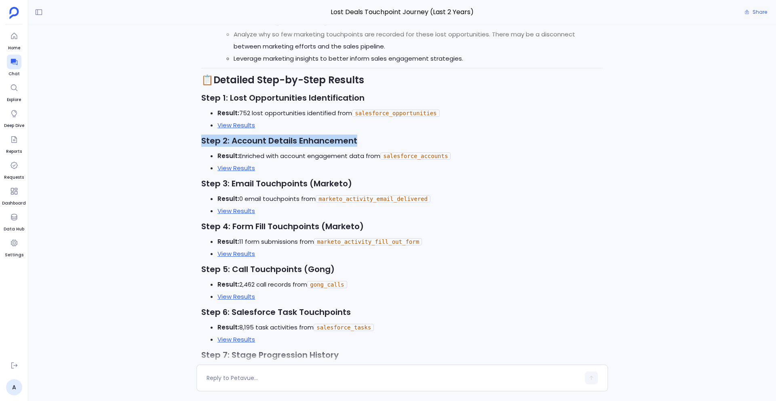
click at [243, 136] on h3 "Step 2: Account Details Enhancement" at bounding box center [402, 141] width 402 height 12
click at [247, 186] on h3 "Step 3: Email Touchpoints (Marketo)" at bounding box center [402, 183] width 402 height 12
click at [247, 181] on h3 "Step 3: Email Touchpoints (Marketo)" at bounding box center [402, 183] width 402 height 12
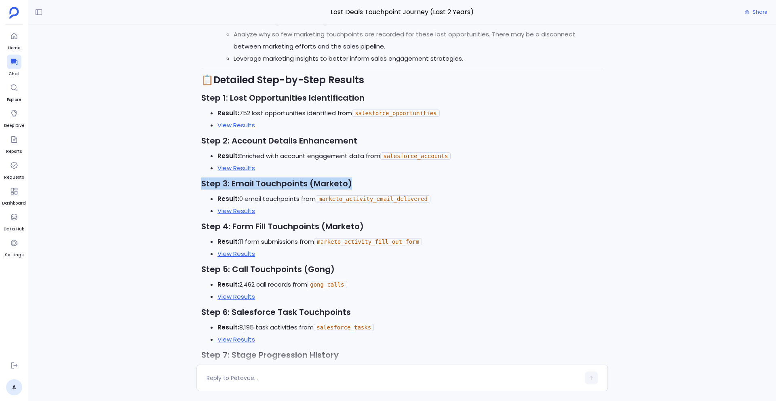
click at [247, 181] on h3 "Step 3: Email Touchpoints (Marketo)" at bounding box center [402, 183] width 402 height 12
click at [283, 226] on h3 "Step 4: Form Fill Touchpoints (Marketo)" at bounding box center [402, 226] width 402 height 12
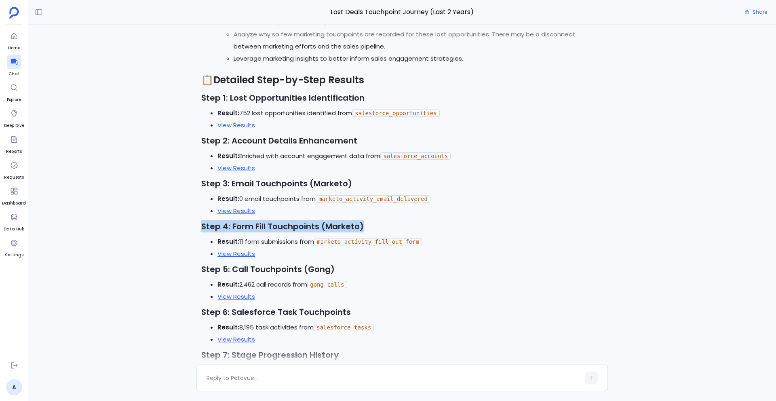
click at [283, 226] on h3 "Step 4: Form Fill Touchpoints (Marketo)" at bounding box center [402, 226] width 402 height 12
click at [258, 267] on h3 "Step 5: Call Touchpoints (Gong)" at bounding box center [402, 269] width 402 height 12
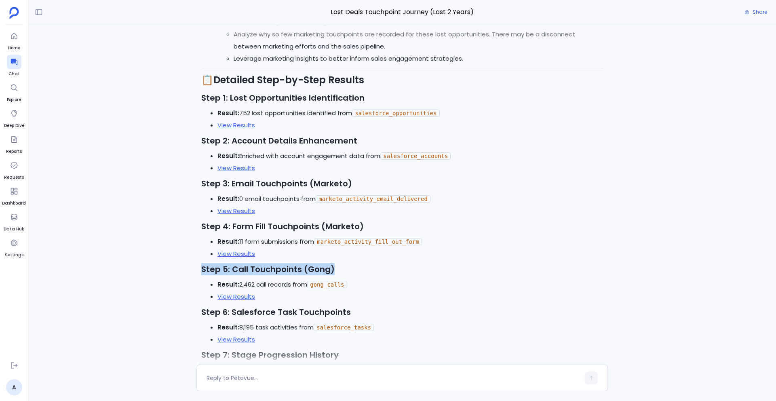
click at [258, 267] on h3 "Step 5: Call Touchpoints (Gong)" at bounding box center [402, 269] width 402 height 12
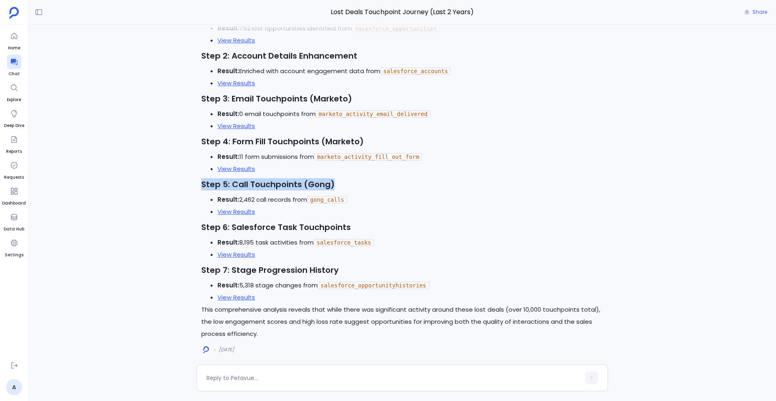
scroll to position [-2795, 0]
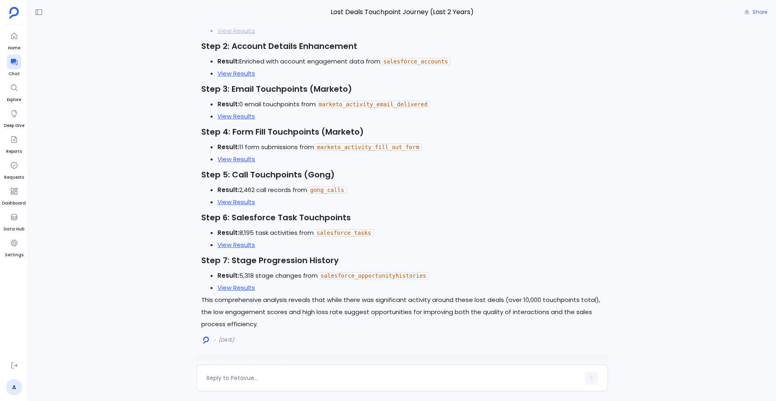
click at [286, 215] on h3 "Step 6: Salesforce Task Touchpoints" at bounding box center [402, 217] width 402 height 12
click at [256, 231] on li "Result: 8,195 task activities from salesforce_tasks" at bounding box center [411, 233] width 386 height 12
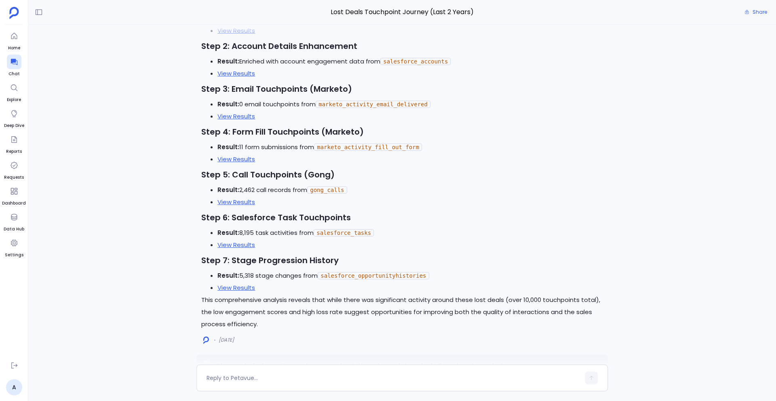
click at [263, 245] on li "View Results" at bounding box center [411, 245] width 386 height 12
drag, startPoint x: 263, startPoint y: 245, endPoint x: 200, endPoint y: 230, distance: 65.2
click at [391, 232] on li "Result: 8,195 task activities from salesforce_tasks" at bounding box center [411, 233] width 386 height 12
drag, startPoint x: 381, startPoint y: 232, endPoint x: 219, endPoint y: 232, distance: 162.5
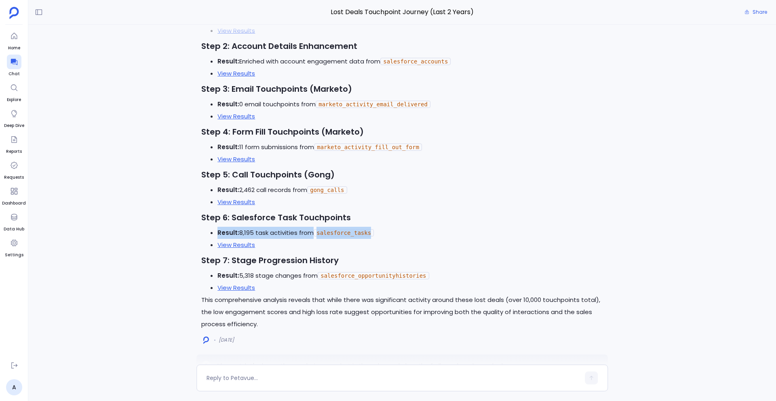
click at [219, 232] on li "Result: 8,195 task activities from salesforce_tasks" at bounding box center [411, 233] width 386 height 12
click at [282, 190] on li "Result: 2,462 call records from gong_calls" at bounding box center [411, 190] width 386 height 12
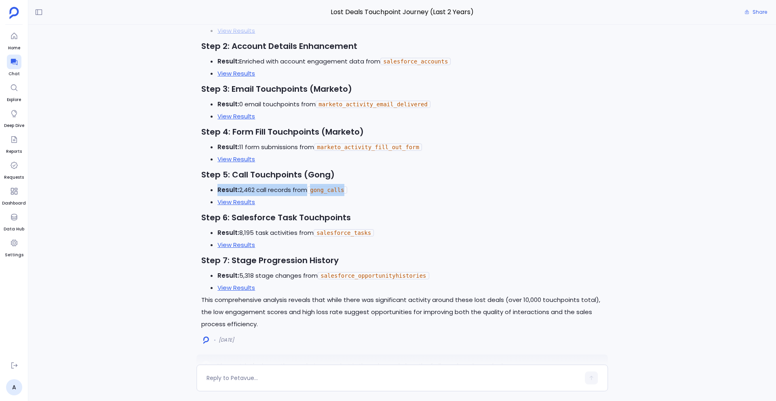
click at [282, 190] on li "Result: 2,462 call records from gong_calls" at bounding box center [411, 190] width 386 height 12
click at [251, 143] on li "Result: 11 form submissions from marketo_activity_fill_out_form" at bounding box center [411, 147] width 386 height 12
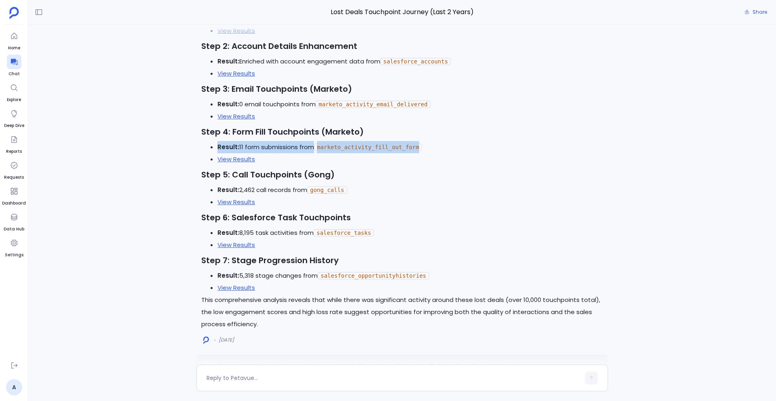
click at [251, 143] on li "Result: 11 form submissions from marketo_activity_fill_out_form" at bounding box center [411, 147] width 386 height 12
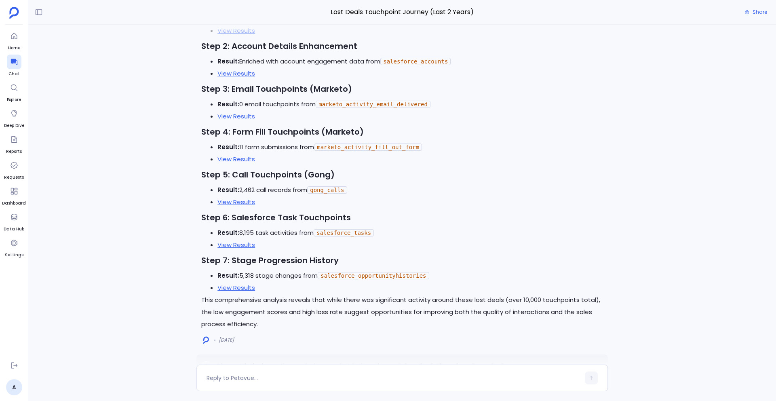
click at [279, 105] on li "Result: 0 email touchpoints from marketo_activity_email_delivered" at bounding box center [411, 104] width 386 height 12
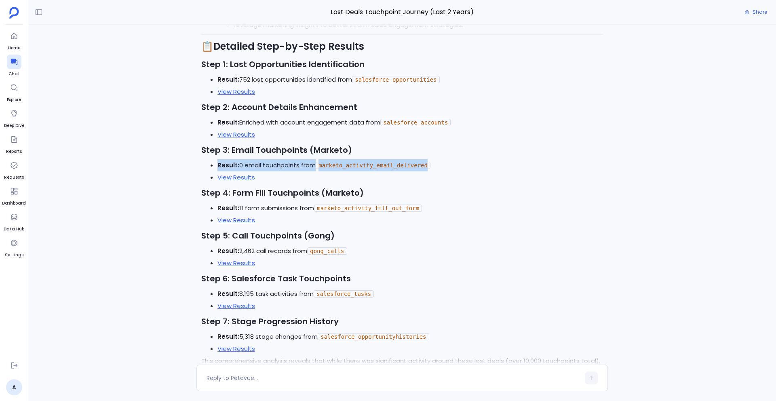
scroll to position [-2905, 0]
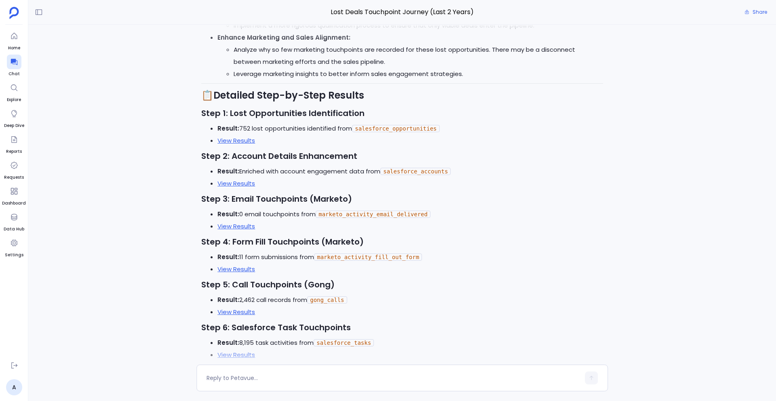
click at [274, 167] on li "Result: Enriched with account engagement data from salesforce_accounts" at bounding box center [411, 171] width 386 height 12
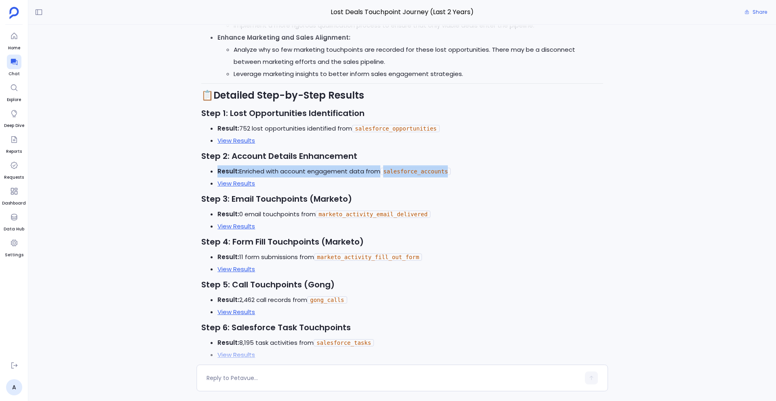
click at [274, 167] on li "Result: Enriched with account engagement data from salesforce_accounts" at bounding box center [411, 171] width 386 height 12
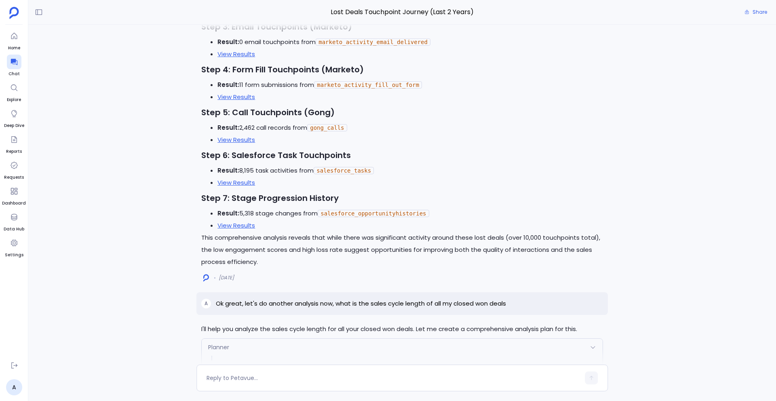
scroll to position [-2717, 0]
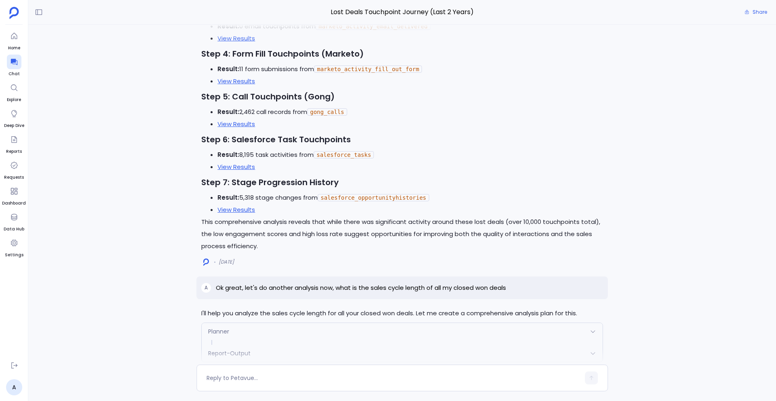
click at [248, 226] on p "This comprehensive analysis reveals that while there was significant activity a…" at bounding box center [402, 234] width 402 height 36
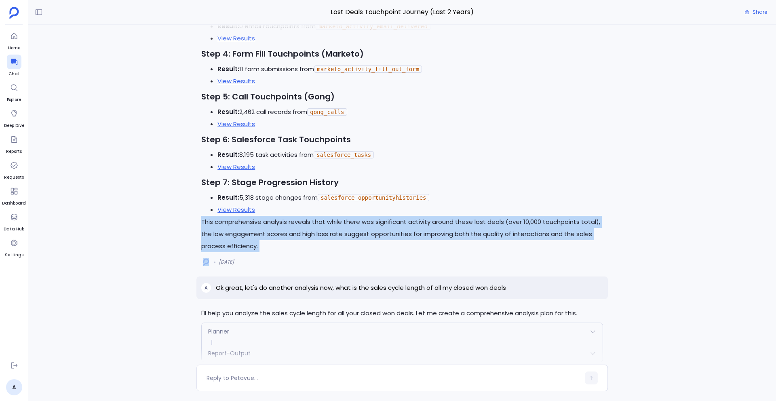
click at [248, 226] on p "This comprehensive analysis reveals that while there was significant activity a…" at bounding box center [402, 234] width 402 height 36
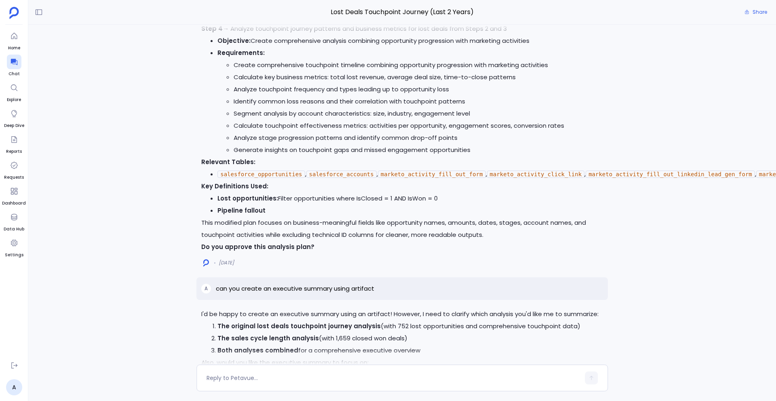
scroll to position [0, 0]
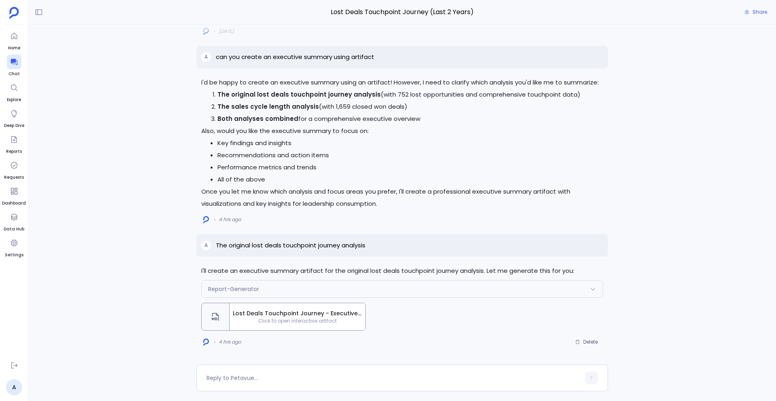
click at [271, 243] on p "The original lost deals touchpoint journey analysis" at bounding box center [291, 246] width 150 height 10
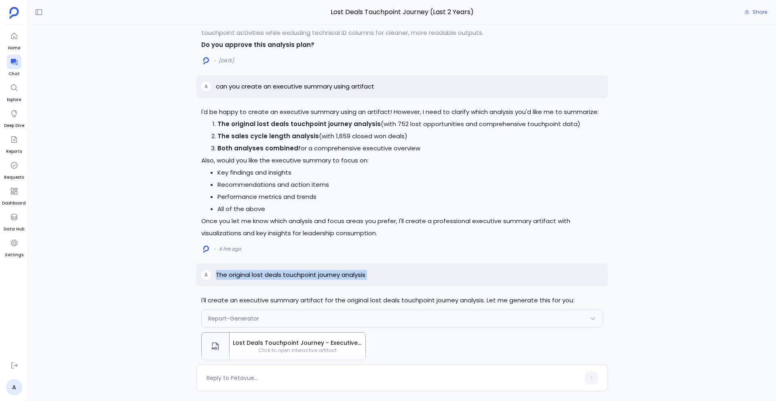
scroll to position [-32, 0]
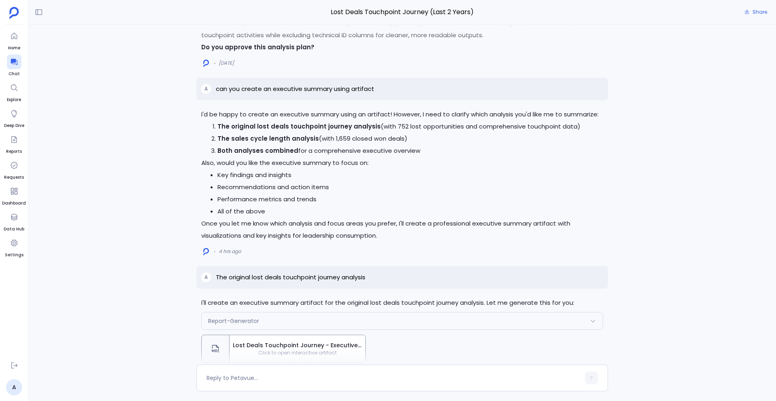
click at [302, 90] on p "can you create an executive summary using artifact" at bounding box center [295, 89] width 158 height 10
click at [266, 275] on p "The original lost deals touchpoint journey analysis" at bounding box center [291, 277] width 150 height 10
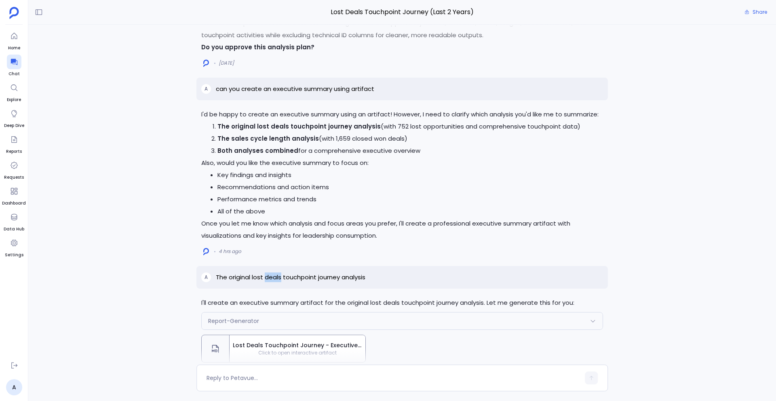
click at [266, 275] on p "The original lost deals touchpoint journey analysis" at bounding box center [291, 277] width 150 height 10
click at [281, 90] on p "can you create an executive summary using artifact" at bounding box center [295, 89] width 158 height 10
click at [272, 133] on li "The sales cycle length analysis (with 1,659 closed won deals)" at bounding box center [411, 139] width 386 height 12
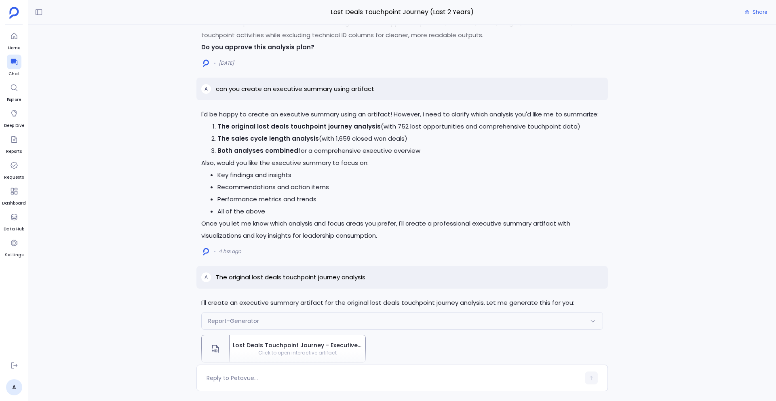
click at [233, 114] on p "I'd be happy to create an executive summary using an artifact! However, I need …" at bounding box center [402, 114] width 402 height 12
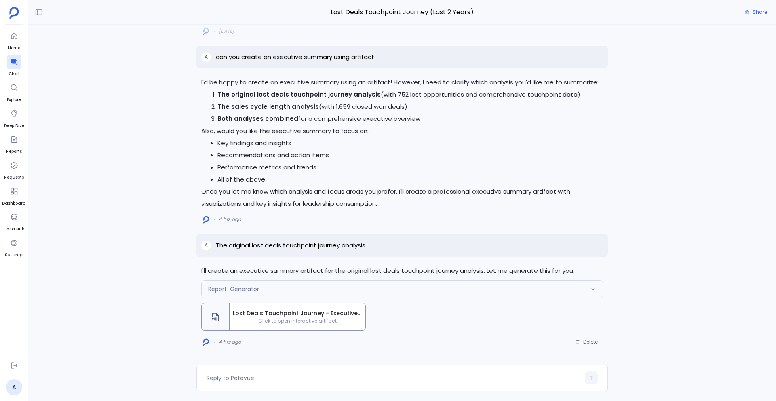
click at [283, 321] on span "Click to open interactive artifact" at bounding box center [298, 321] width 136 height 6
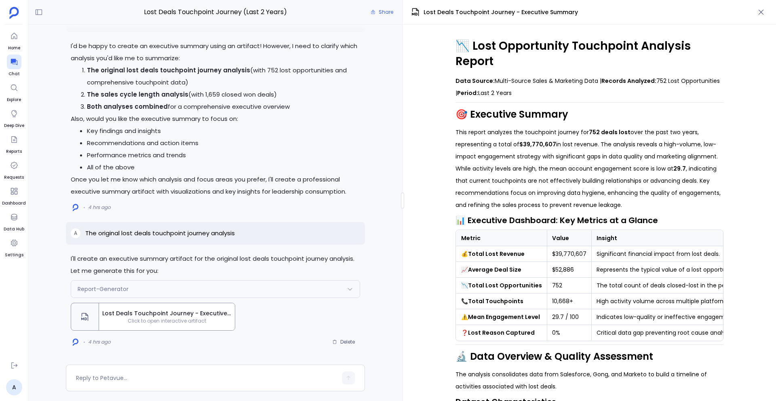
click at [109, 262] on p "I'll create an executive summary artifact for the original lost deals touchpoin…" at bounding box center [215, 265] width 289 height 24
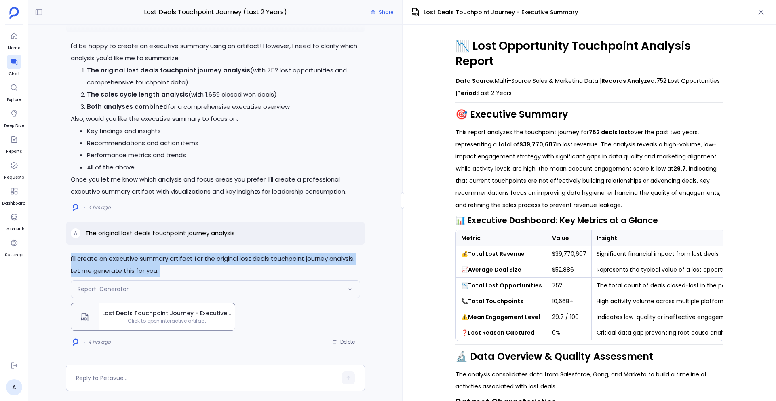
click at [109, 262] on p "I'll create an executive summary artifact for the original lost deals touchpoin…" at bounding box center [215, 265] width 289 height 24
click at [116, 268] on p "I'll create an executive summary artifact for the original lost deals touchpoin…" at bounding box center [215, 265] width 289 height 24
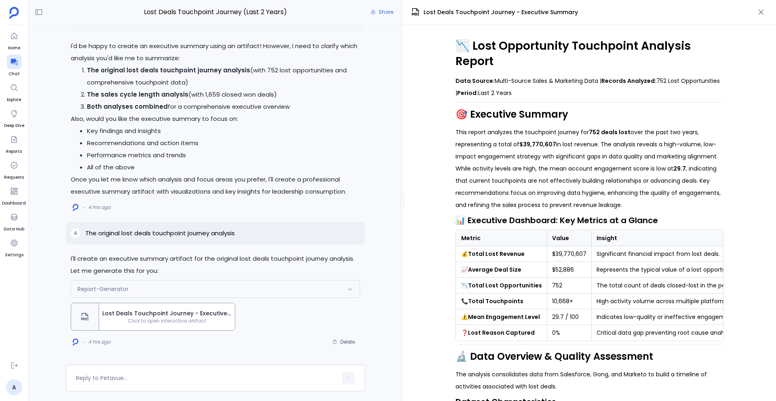
click at [116, 265] on p "I'll create an executive summary artifact for the original lost deals touchpoin…" at bounding box center [215, 265] width 289 height 24
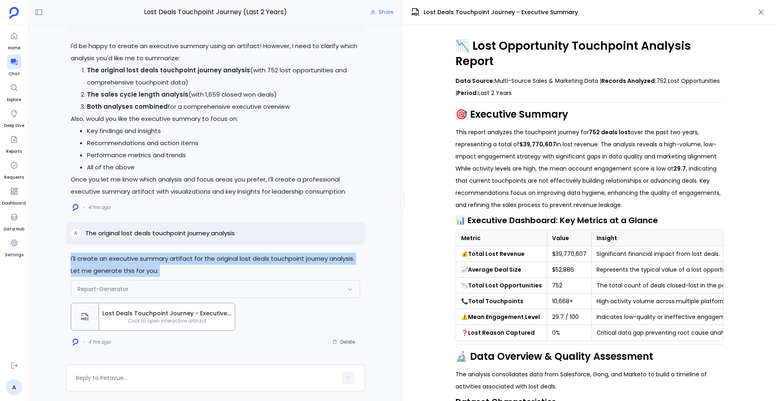
click at [116, 265] on p "I'll create an executive summary artifact for the original lost deals touchpoin…" at bounding box center [215, 265] width 289 height 24
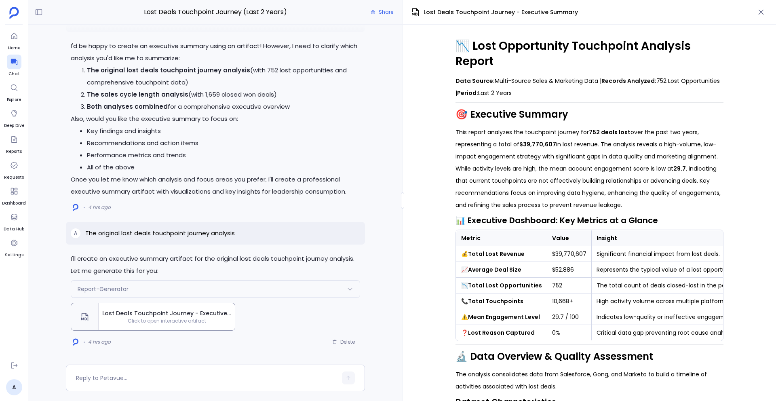
click at [112, 288] on span "Report-Generator" at bounding box center [103, 289] width 51 height 8
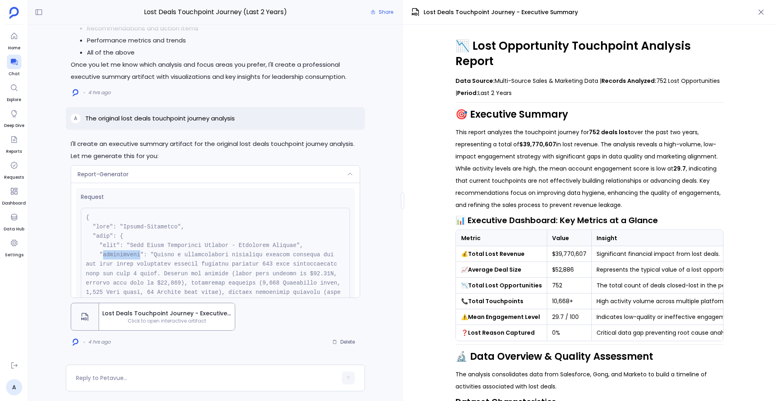
click at [112, 288] on pre at bounding box center [215, 311] width 269 height 207
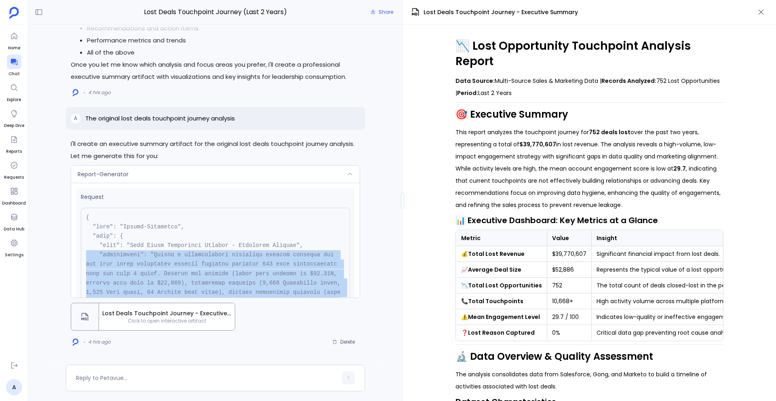
click at [112, 288] on pre at bounding box center [215, 311] width 269 height 207
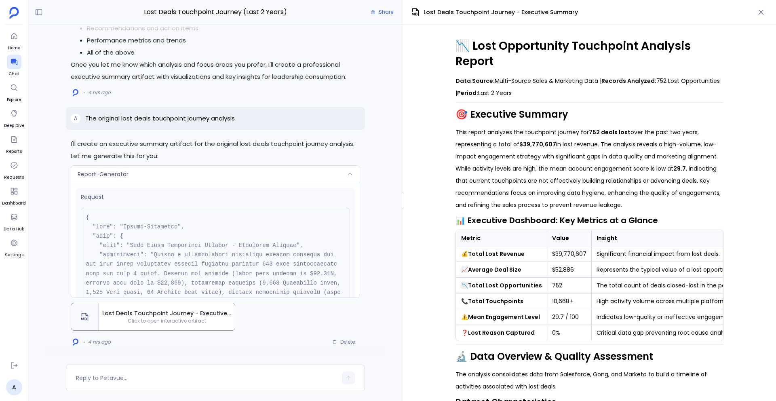
click at [103, 173] on span "Report-Generator" at bounding box center [103, 174] width 51 height 8
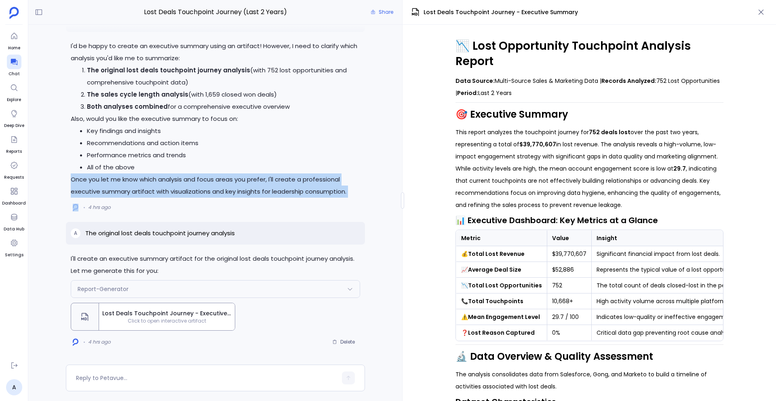
click at [103, 173] on div "I'd be happy to create an executive summary using an artifact! However, I need …" at bounding box center [215, 119] width 289 height 158
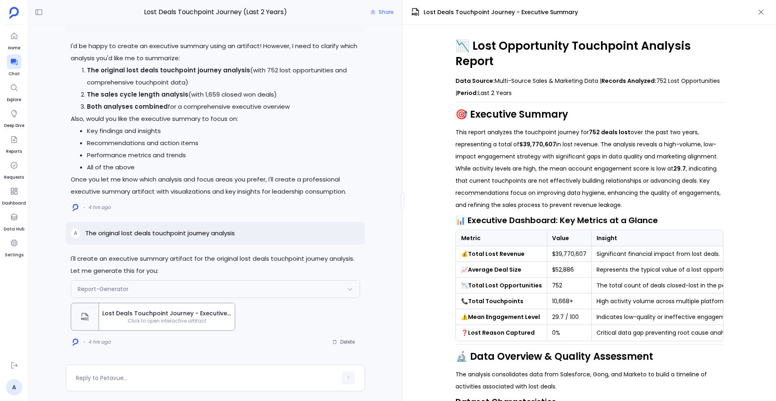
click at [473, 56] on h1 "📉 Lost Opportunity Touchpoint Analysis Report" at bounding box center [590, 53] width 268 height 31
click at [463, 46] on h1 "📉 Lost Opportunity Touchpoint Analysis Report" at bounding box center [590, 53] width 268 height 31
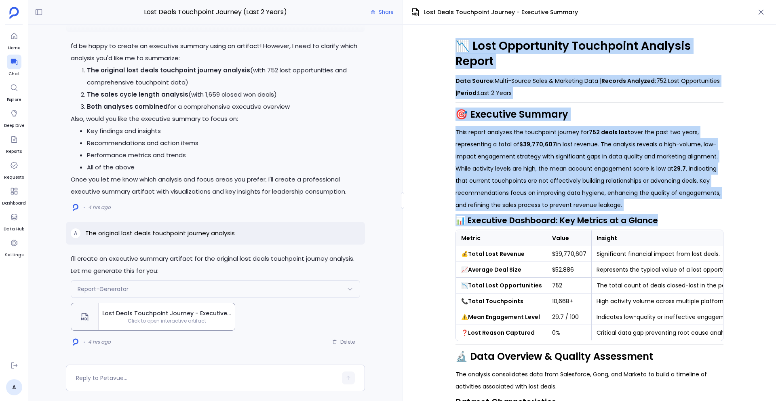
drag, startPoint x: 454, startPoint y: 43, endPoint x: 659, endPoint y: 221, distance: 271.1
click at [582, 221] on div "📉 Lost Opportunity Touchpoint Analysis Report Data Source: Multi-Source Sales &…" at bounding box center [590, 213] width 374 height 376
click at [503, 50] on h1 "📉 Lost Opportunity Touchpoint Analysis Report" at bounding box center [590, 53] width 268 height 31
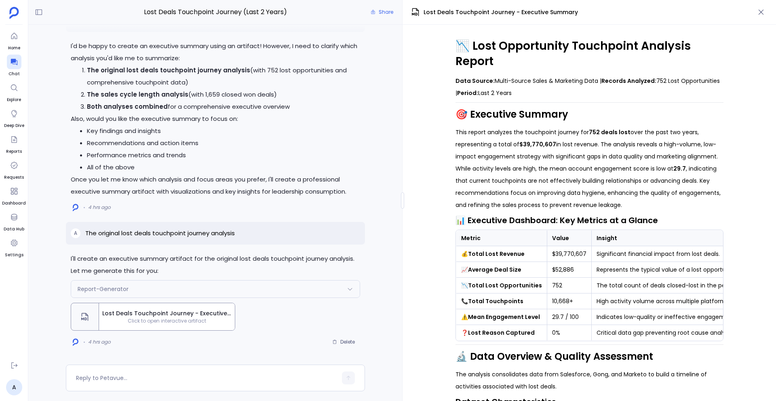
click at [491, 51] on h1 "📉 Lost Opportunity Touchpoint Analysis Report" at bounding box center [590, 53] width 268 height 31
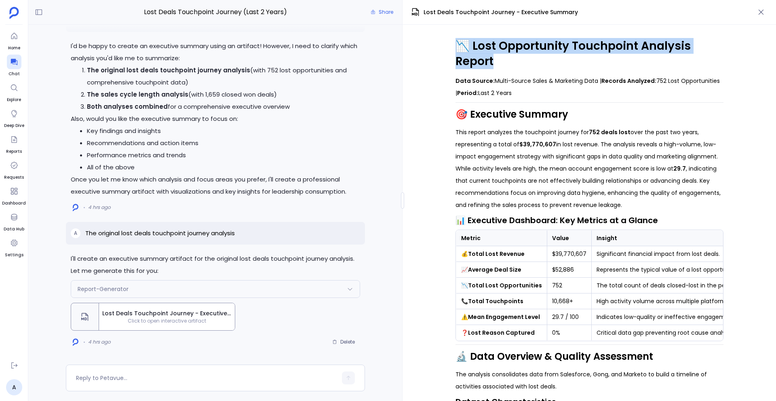
click at [491, 51] on h1 "📉 Lost Opportunity Touchpoint Analysis Report" at bounding box center [590, 53] width 268 height 31
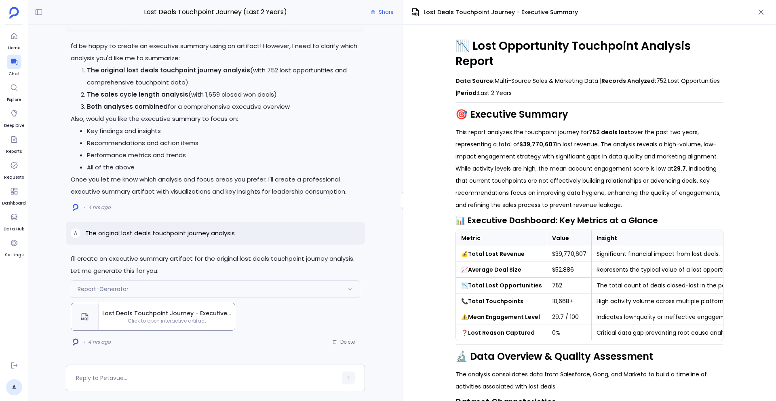
click at [460, 80] on strong "Data Source:" at bounding box center [475, 81] width 39 height 8
click at [456, 78] on strong "Data Source:" at bounding box center [475, 81] width 39 height 8
drag, startPoint x: 456, startPoint y: 79, endPoint x: 517, endPoint y: 98, distance: 63.9
click at [517, 98] on p "Data Source: Multi-Source Sales & Marketing Data | Records Analyzed: 752 Lost O…" at bounding box center [590, 87] width 268 height 24
click at [544, 137] on p "This report analyzes the touchpoint journey for 752 deals lost over the past tw…" at bounding box center [590, 168] width 268 height 85
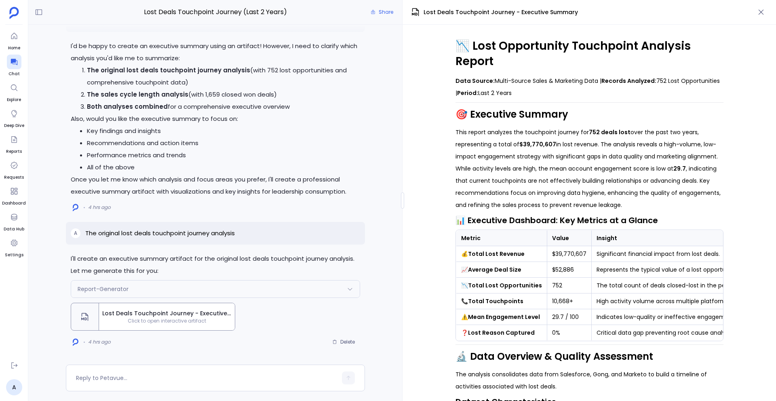
click at [474, 110] on h2 "🎯 Executive Summary" at bounding box center [590, 115] width 268 height 14
click at [504, 111] on h2 "🎯 Executive Summary" at bounding box center [590, 115] width 268 height 14
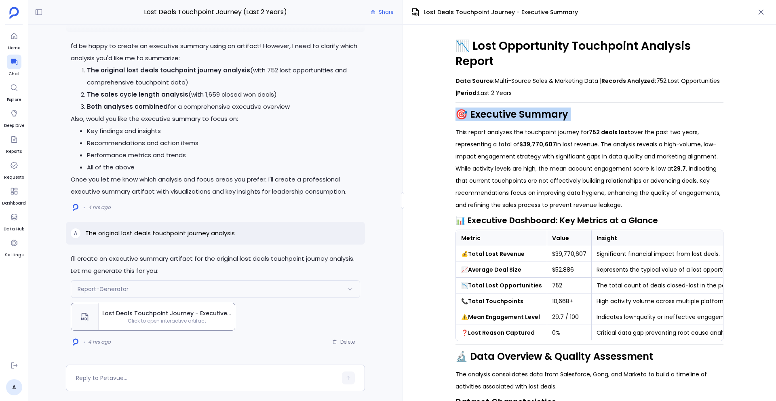
click at [504, 111] on h2 "🎯 Executive Summary" at bounding box center [590, 115] width 268 height 14
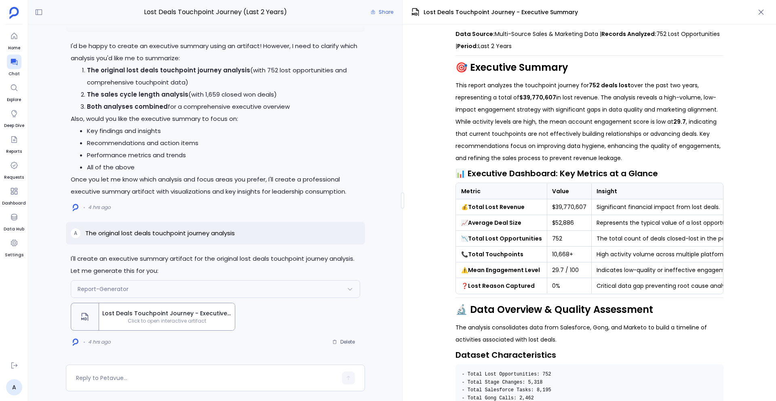
click at [475, 90] on p "This report analyzes the touchpoint journey for 752 deals lost over the past tw…" at bounding box center [590, 121] width 268 height 85
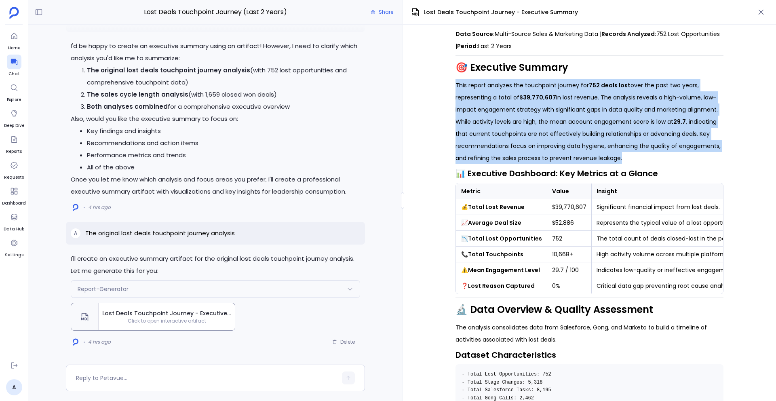
drag, startPoint x: 455, startPoint y: 84, endPoint x: 673, endPoint y: 161, distance: 230.7
click at [582, 161] on p "This report analyzes the touchpoint journey for 752 deals lost over the past tw…" at bounding box center [590, 121] width 268 height 85
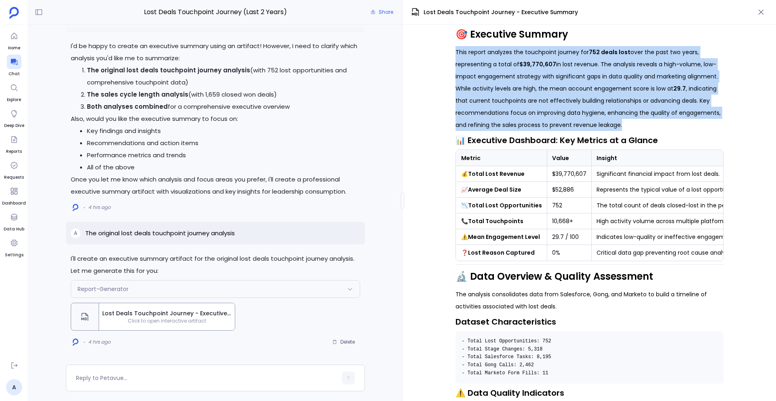
scroll to position [91, 0]
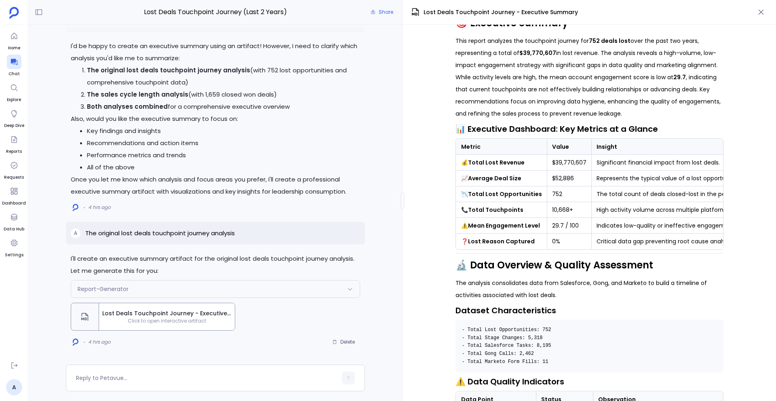
click at [475, 128] on h3 "📊 Executive Dashboard: Key Metrics at a Glance" at bounding box center [590, 129] width 268 height 12
drag, startPoint x: 456, startPoint y: 124, endPoint x: 677, endPoint y: 131, distance: 221.7
click at [582, 132] on h3 "📊 Executive Dashboard: Key Metrics at a Glance" at bounding box center [590, 129] width 268 height 12
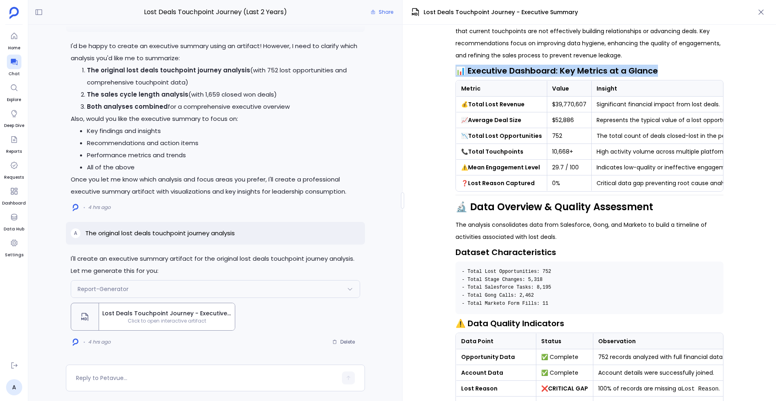
scroll to position [167, 0]
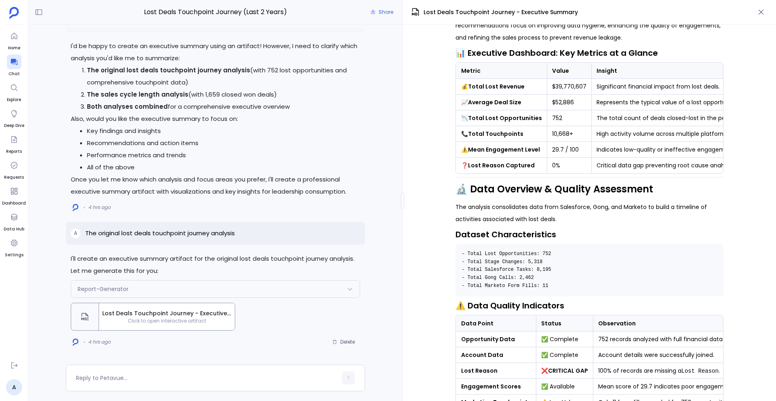
click at [430, 135] on div "📉 Lost Opportunity Touchpoint Analysis Report Data Source: Multi-Source Sales &…" at bounding box center [590, 213] width 374 height 376
click at [476, 68] on th "Metric" at bounding box center [501, 71] width 91 height 16
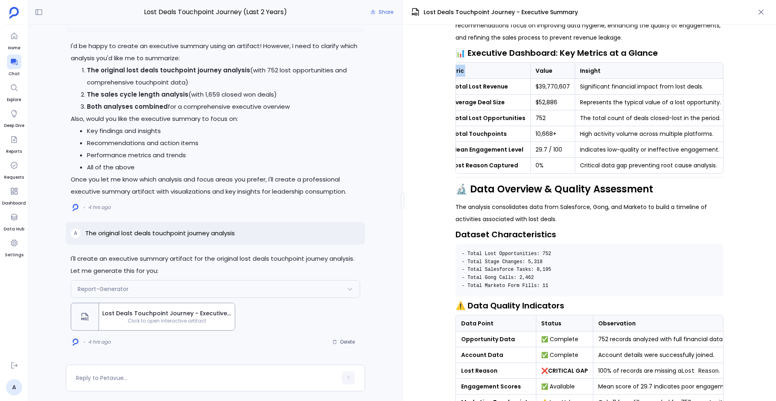
scroll to position [0, 0]
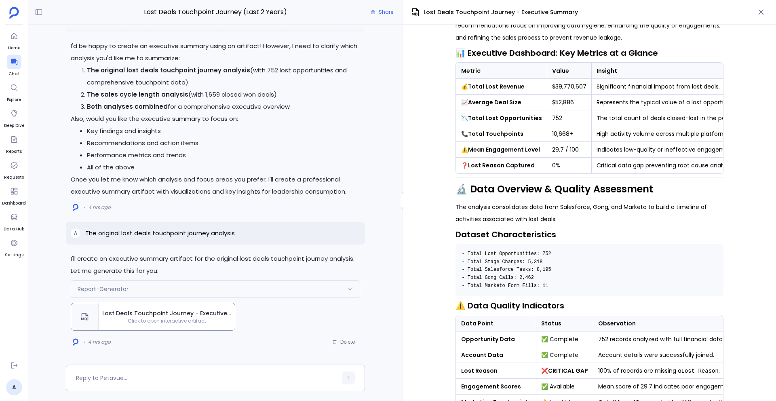
click at [559, 72] on th "Value" at bounding box center [569, 71] width 44 height 16
click at [582, 71] on th "Insight" at bounding box center [666, 71] width 151 height 16
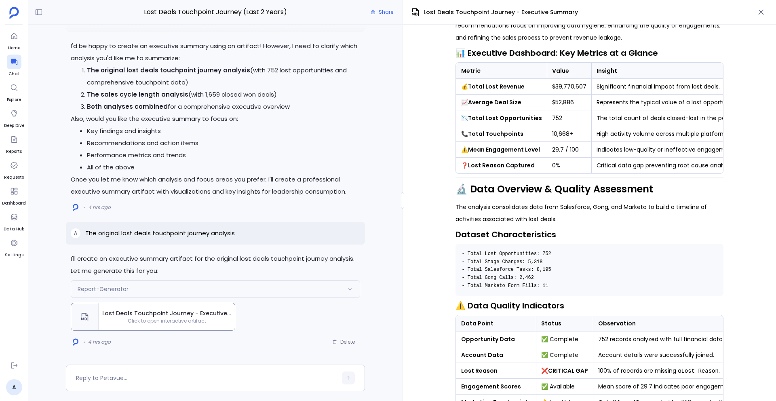
click at [480, 88] on strong "Total Lost Revenue" at bounding box center [496, 86] width 57 height 8
click at [504, 98] on strong "Average Deal Size" at bounding box center [494, 102] width 53 height 8
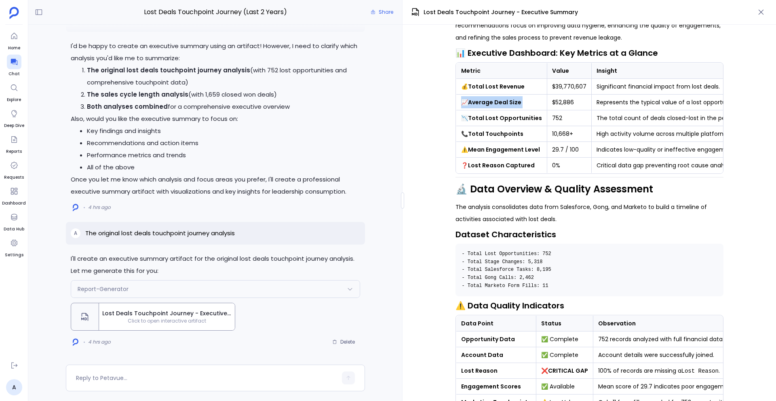
click at [504, 98] on strong "Average Deal Size" at bounding box center [494, 102] width 53 height 8
click at [511, 114] on strong "Total Lost Opportunities" at bounding box center [505, 118] width 74 height 8
click at [481, 138] on td "📞 Total Touchpoints" at bounding box center [501, 134] width 91 height 16
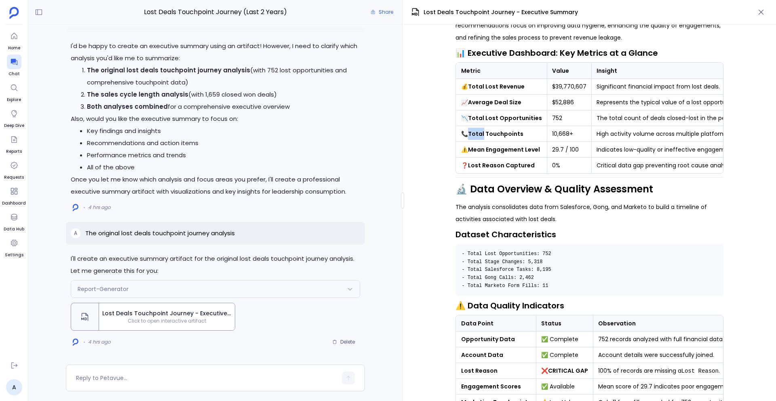
click at [481, 138] on td "📞 Total Touchpoints" at bounding box center [501, 134] width 91 height 16
click at [487, 148] on strong "Mean Engagement Level" at bounding box center [504, 150] width 72 height 8
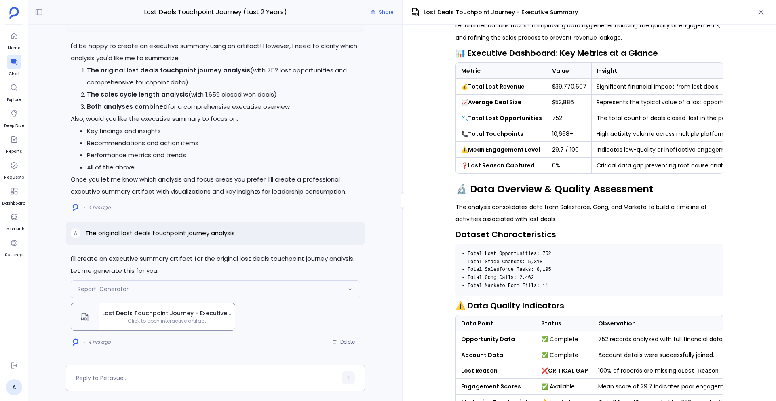
click at [489, 164] on strong "Lost Reason Captured" at bounding box center [501, 165] width 67 height 8
click at [562, 86] on td "$39,770,607" at bounding box center [569, 87] width 44 height 16
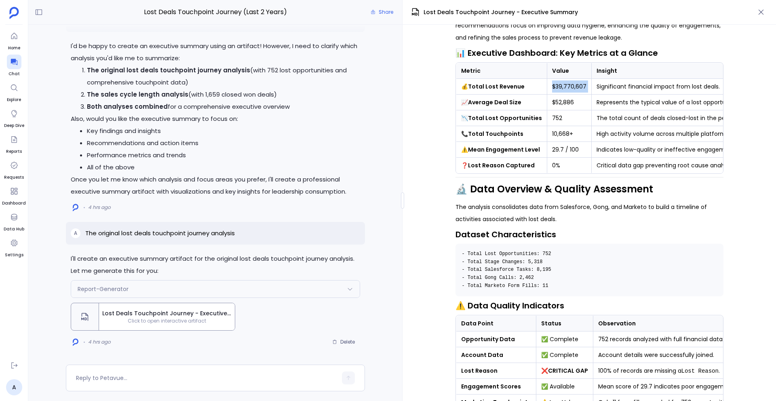
click at [562, 86] on td "$39,770,607" at bounding box center [569, 87] width 44 height 16
click at [560, 98] on td "$52,886" at bounding box center [569, 103] width 44 height 16
click at [558, 117] on td "752" at bounding box center [569, 118] width 44 height 16
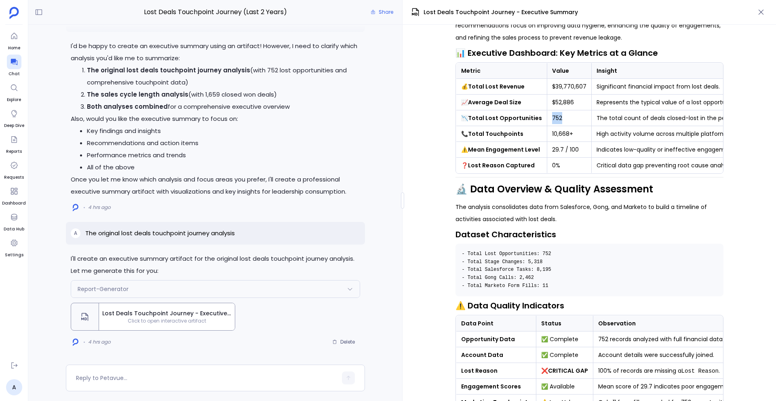
click at [558, 117] on td "752" at bounding box center [569, 118] width 44 height 16
click at [561, 135] on td "10,668+" at bounding box center [569, 134] width 44 height 16
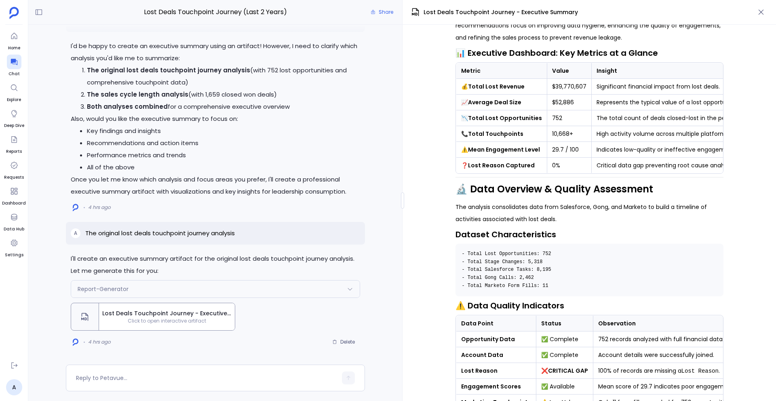
click at [551, 149] on td "29.7 / 100" at bounding box center [569, 150] width 44 height 16
click at [552, 163] on td "0%" at bounding box center [569, 166] width 44 height 16
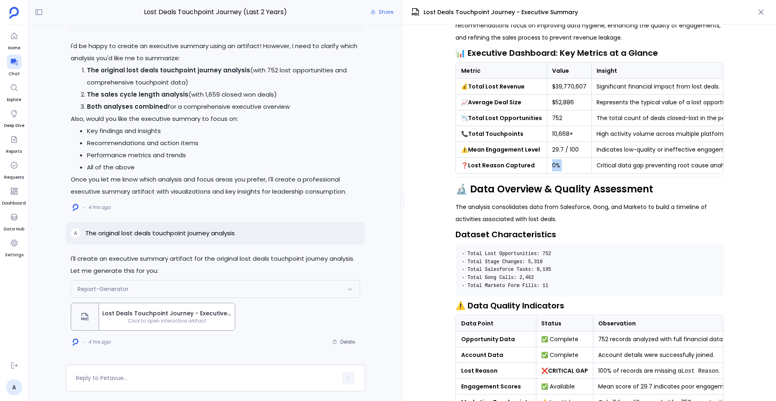
click at [552, 163] on td "0%" at bounding box center [569, 166] width 44 height 16
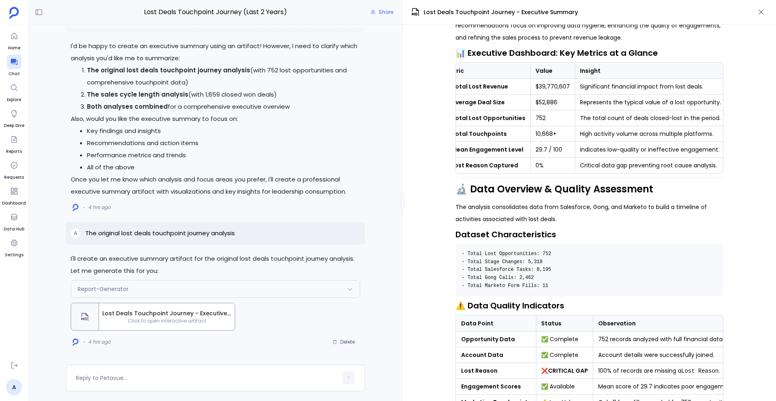
click at [582, 88] on td "Significant financial impact from lost deals." at bounding box center [650, 87] width 151 height 16
click at [582, 99] on td "Represents the typical value of a lost opportunity." at bounding box center [650, 103] width 151 height 16
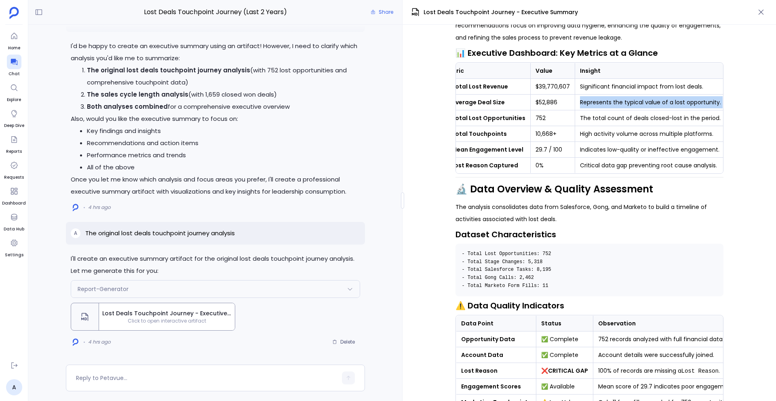
click at [582, 99] on td "Represents the typical value of a lost opportunity." at bounding box center [650, 103] width 151 height 16
click at [582, 115] on td "The total count of deals closed-lost in the period." at bounding box center [650, 118] width 151 height 16
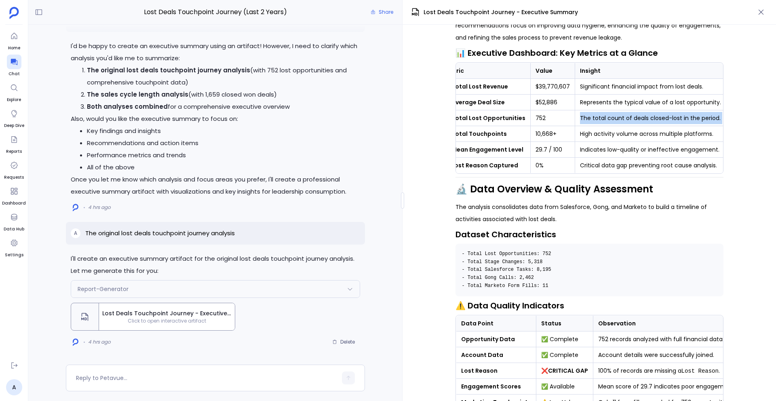
click at [582, 115] on td "The total count of deals closed-lost in the period." at bounding box center [650, 118] width 151 height 16
click at [582, 136] on td "High activity volume across multiple platforms." at bounding box center [650, 134] width 151 height 16
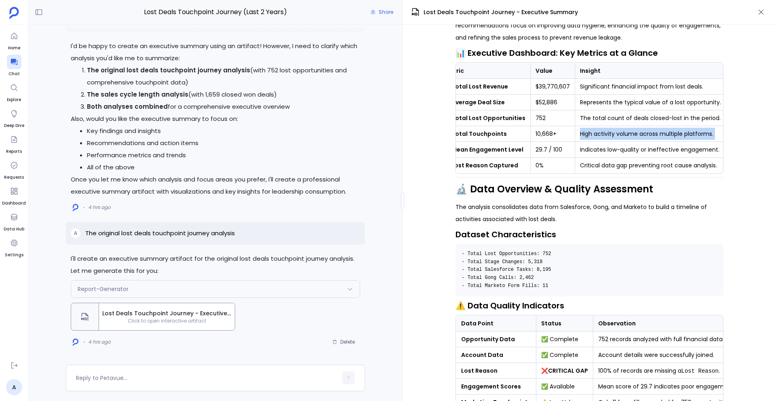
click at [582, 136] on td "High activity volume across multiple platforms." at bounding box center [650, 134] width 151 height 16
click at [582, 155] on td "Indicates low-quality or ineffective engagement." at bounding box center [650, 150] width 151 height 16
click at [582, 148] on td "Indicates low-quality or ineffective engagement." at bounding box center [650, 150] width 151 height 16
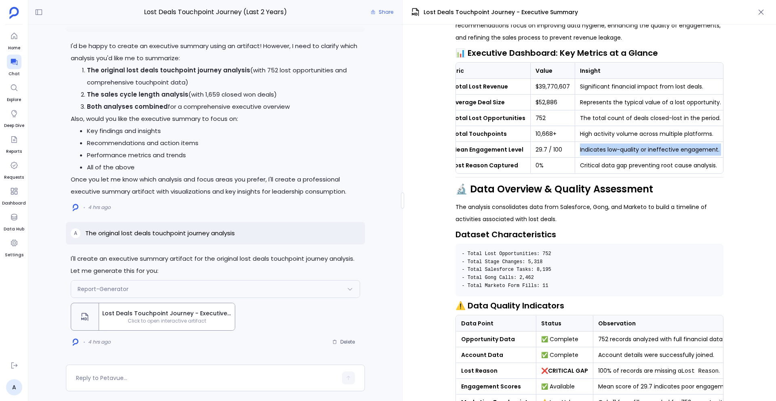
click at [582, 148] on td "Indicates low-quality or ineffective engagement." at bounding box center [650, 150] width 151 height 16
click at [582, 165] on td "Critical data gap preventing root cause analysis." at bounding box center [650, 166] width 151 height 16
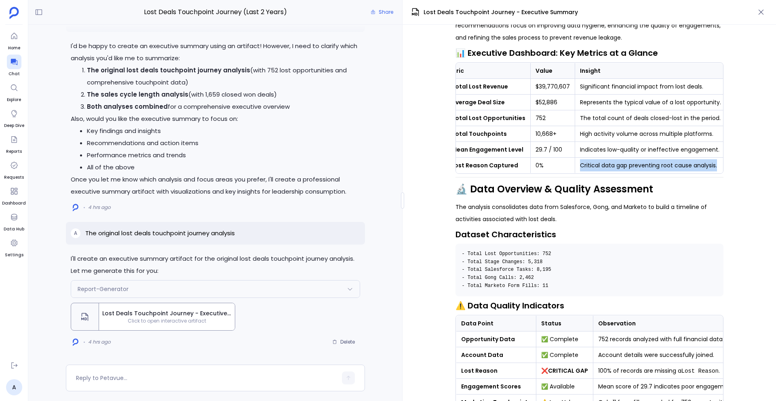
click at [582, 165] on td "Critical data gap preventing root cause analysis." at bounding box center [650, 166] width 151 height 16
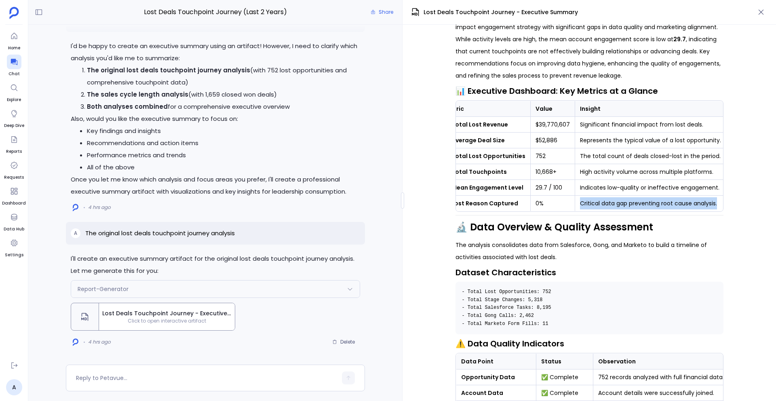
scroll to position [163, 0]
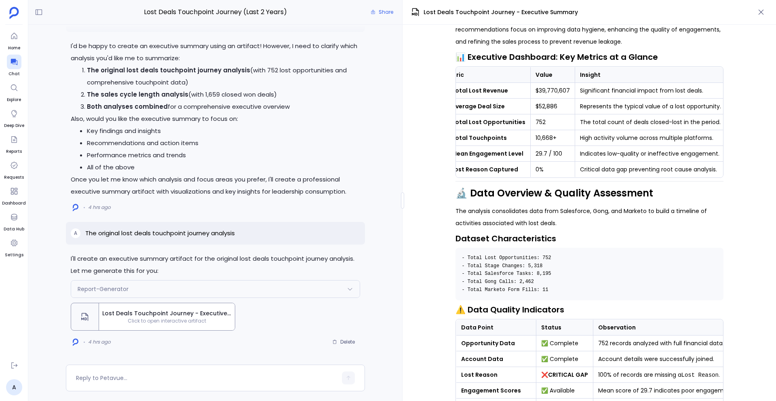
click at [538, 192] on h2 "🔬 Data Overview & Quality Assessment" at bounding box center [590, 193] width 268 height 14
click at [472, 216] on p "The analysis consolidates data from Salesforce, Gong, and Marketo to build a ti…" at bounding box center [590, 217] width 268 height 24
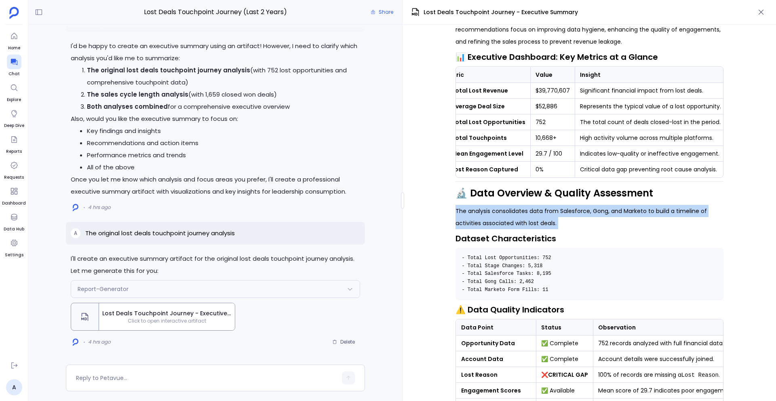
click at [472, 216] on p "The analysis consolidates data from Salesforce, Gong, and Marketo to build a ti…" at bounding box center [590, 217] width 268 height 24
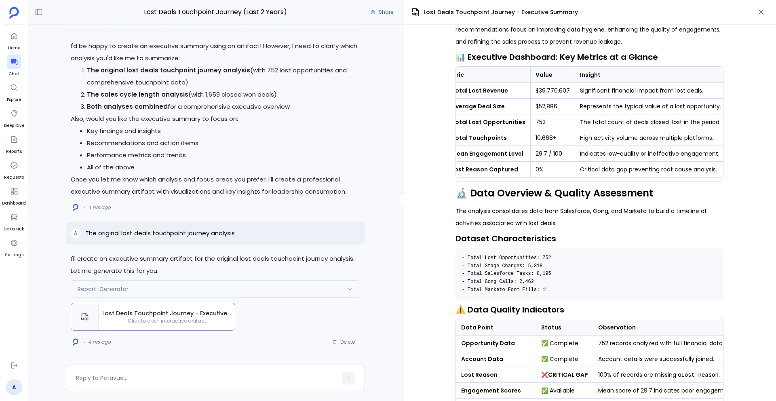
click at [492, 241] on h3 "Dataset Characteristics" at bounding box center [590, 238] width 268 height 12
click at [411, 249] on div "📉 Lost Opportunity Touchpoint Analysis Report Data Source: Multi-Source Sales &…" at bounding box center [590, 213] width 374 height 376
click at [502, 255] on pre "- Total Lost Opportunities: 752 - Total Stage Changes: 5,318 - Total Salesforce…" at bounding box center [590, 274] width 268 height 53
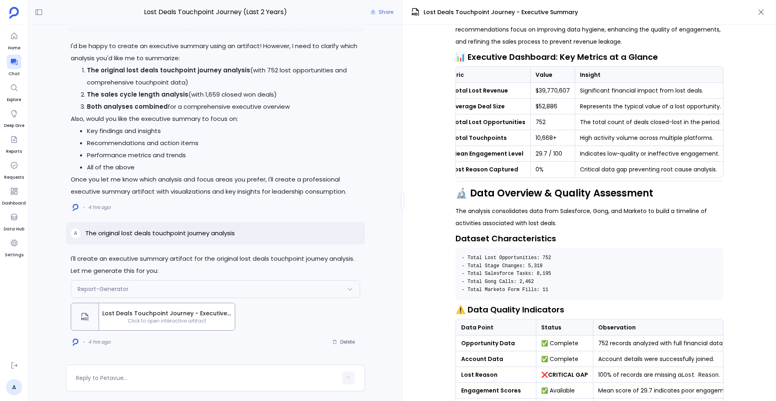
click at [498, 262] on code "- Total Lost Opportunities: 752 - Total Stage Changes: 5,318 - Total Salesforce…" at bounding box center [509, 274] width 95 height 38
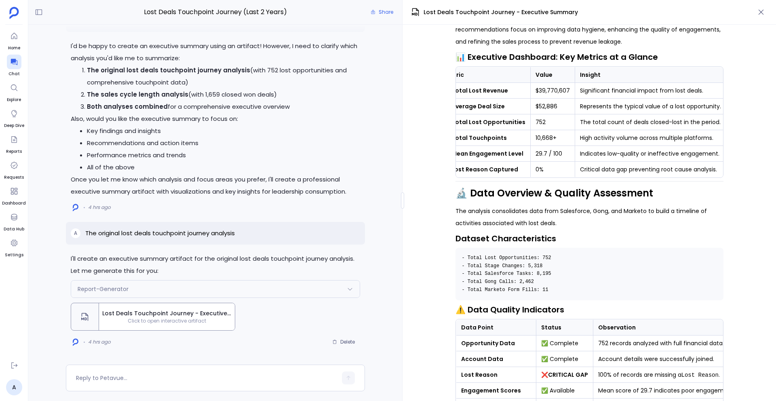
click at [554, 291] on code "- Total Lost Opportunities: 752 - Total Stage Changes: 5,318 - Total Salesforce…" at bounding box center [509, 274] width 95 height 38
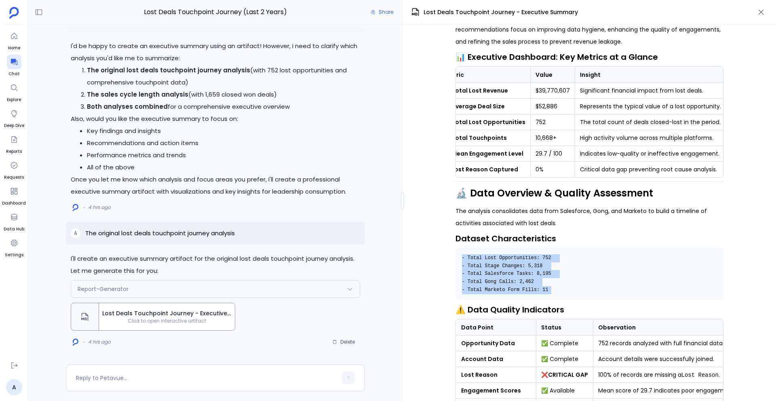
drag, startPoint x: 552, startPoint y: 291, endPoint x: 459, endPoint y: 256, distance: 99.0
click at [459, 256] on pre "- Total Lost Opportunities: 752 - Total Stage Changes: 5,318 - Total Salesforce…" at bounding box center [590, 274] width 268 height 53
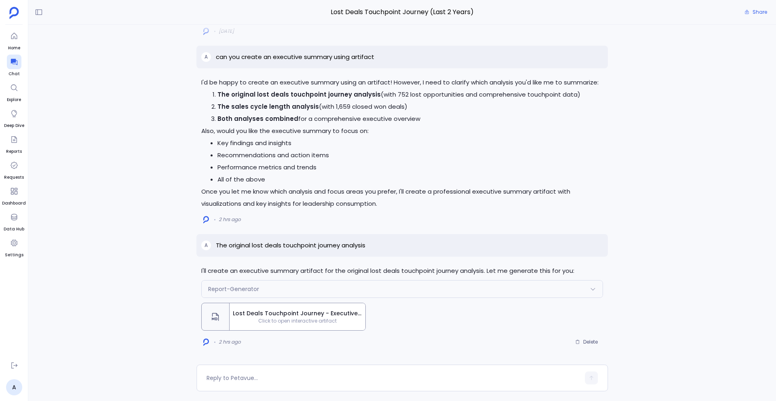
scroll to position [63, 0]
